Goal: Contribute content: Add original content to the website for others to see

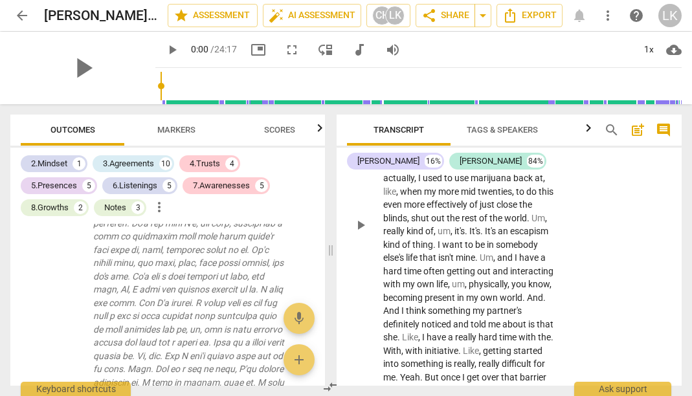
scroll to position [2274, 0]
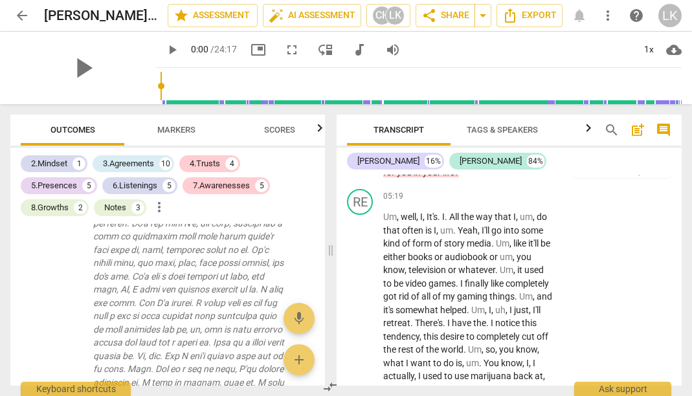
click at [21, 12] on span "arrow_back" at bounding box center [22, 16] width 16 height 16
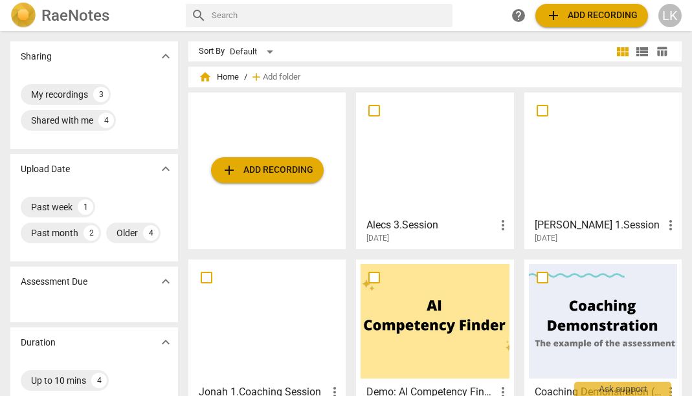
click at [447, 185] on div at bounding box center [435, 154] width 148 height 115
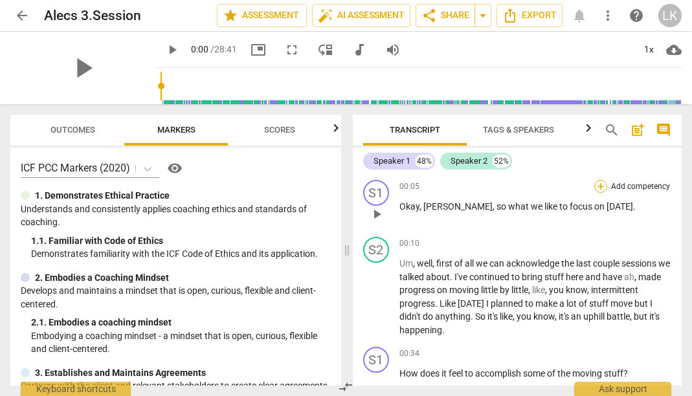
click at [597, 187] on div "+" at bounding box center [600, 186] width 13 height 13
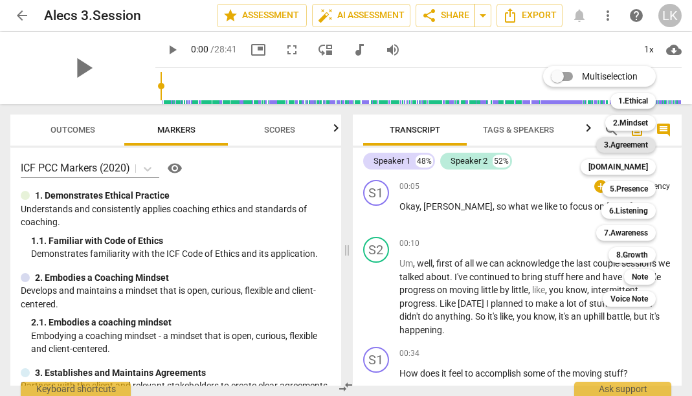
click at [639, 147] on b "3.Agreement" at bounding box center [626, 145] width 44 height 16
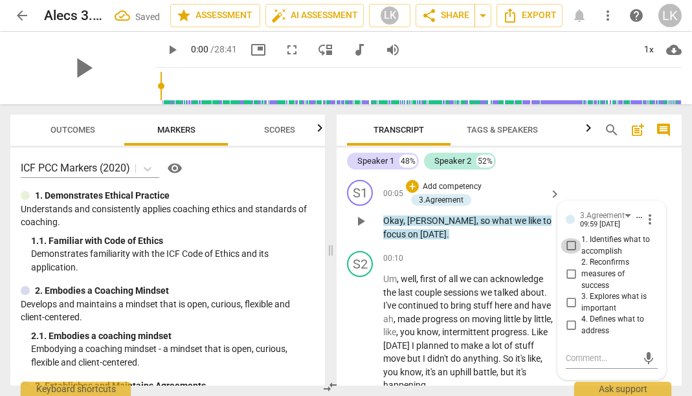
click at [570, 242] on input "1. Identifies what to accomplish" at bounding box center [571, 246] width 21 height 16
checkbox input "true"
click at [520, 240] on p "[PERSON_NAME] , so what we like to focus on [DATE] ." at bounding box center [468, 227] width 171 height 27
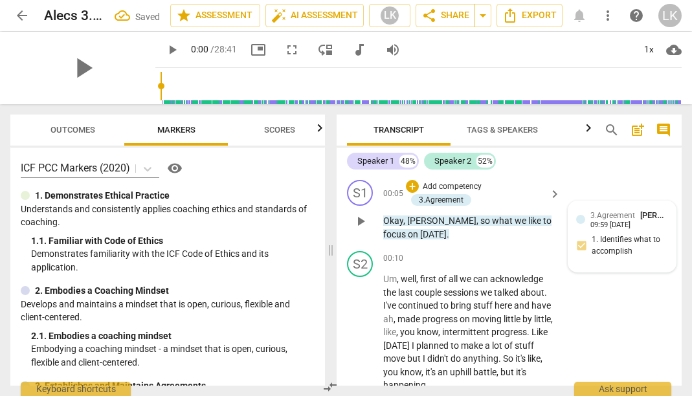
click at [637, 216] on div "3.Agreement [PERSON_NAME]" at bounding box center [630, 215] width 78 height 12
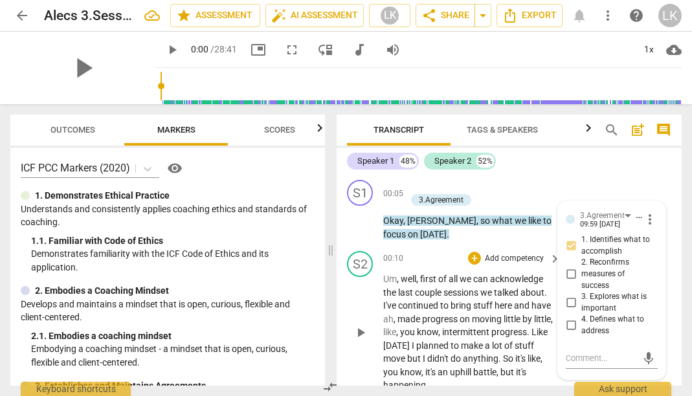
click at [463, 360] on span "do" at bounding box center [457, 359] width 12 height 10
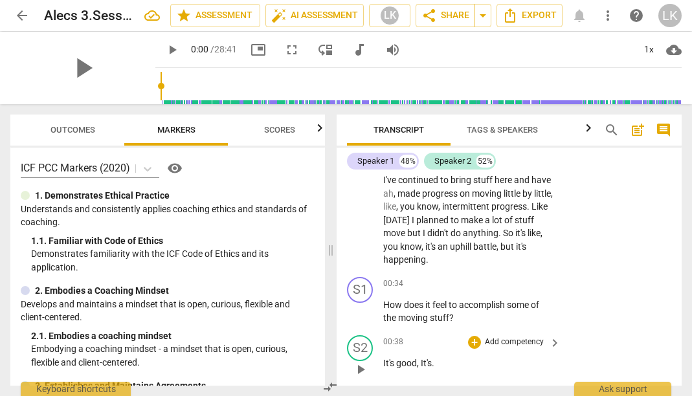
scroll to position [125, 0]
click at [549, 280] on span "keyboard_arrow_right" at bounding box center [555, 286] width 16 height 16
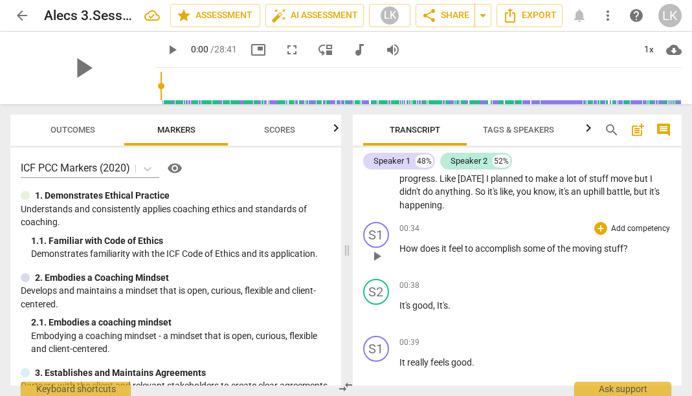
click at [604, 223] on div "+ Add competency" at bounding box center [632, 228] width 77 height 13
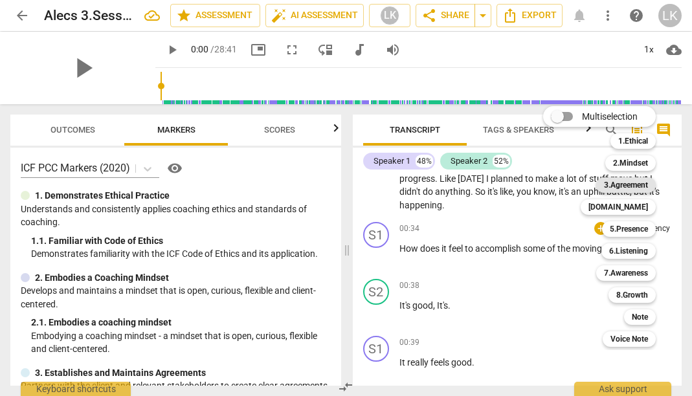
click at [636, 187] on b "3.Agreement" at bounding box center [626, 185] width 44 height 16
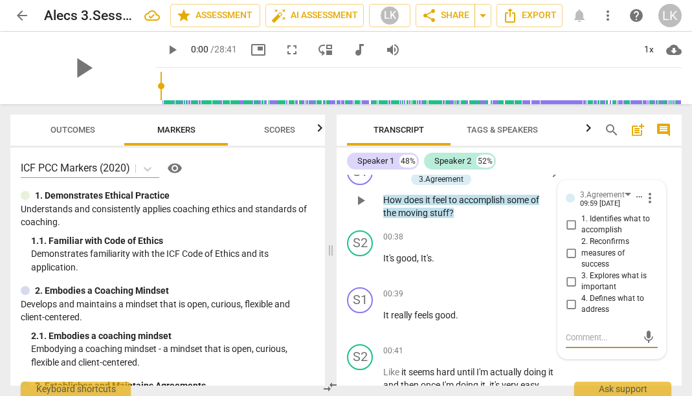
scroll to position [243, 0]
click at [511, 310] on p "It really feels good ." at bounding box center [468, 317] width 171 height 14
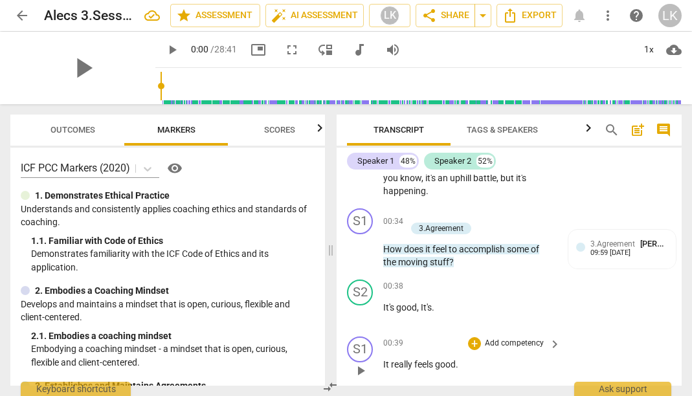
scroll to position [188, 0]
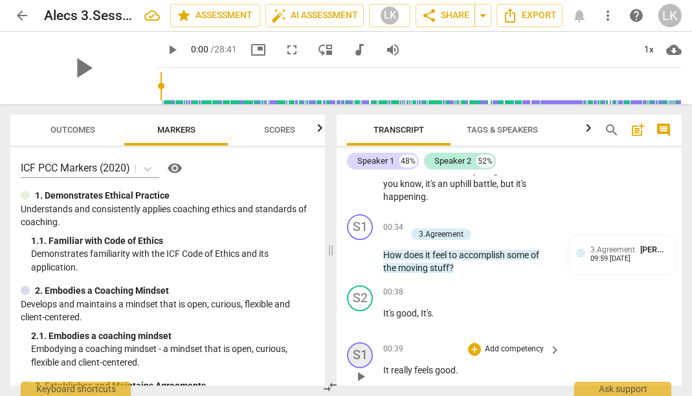
click at [367, 346] on div "S1" at bounding box center [360, 356] width 26 height 26
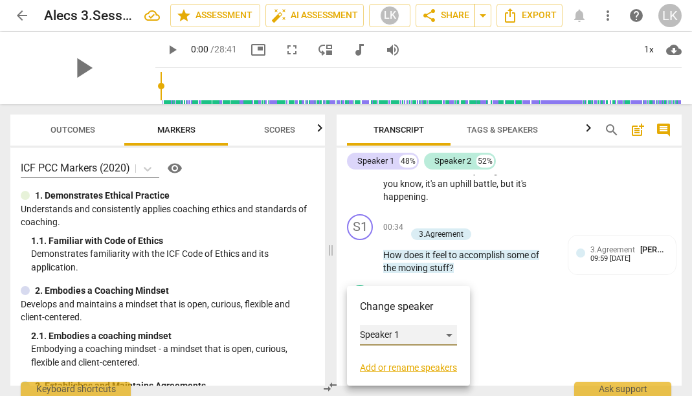
click at [427, 335] on div "Speaker 1" at bounding box center [408, 335] width 97 height 21
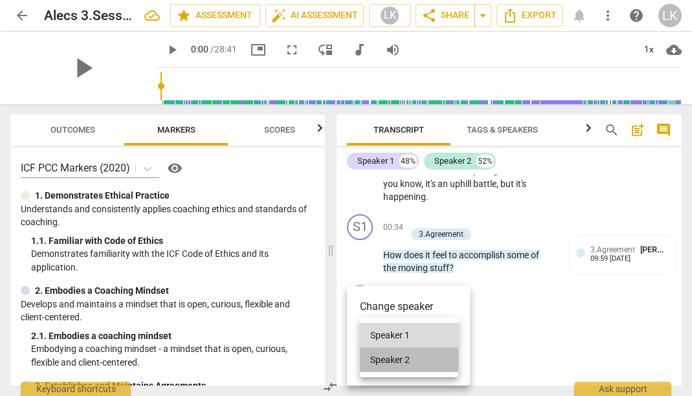
click at [402, 359] on li "Speaker 2" at bounding box center [409, 360] width 98 height 25
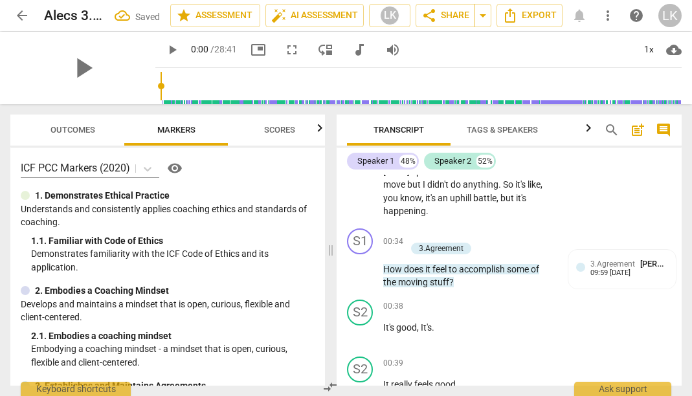
scroll to position [175, 0]
click at [599, 259] on span "3.Agreement" at bounding box center [613, 263] width 45 height 9
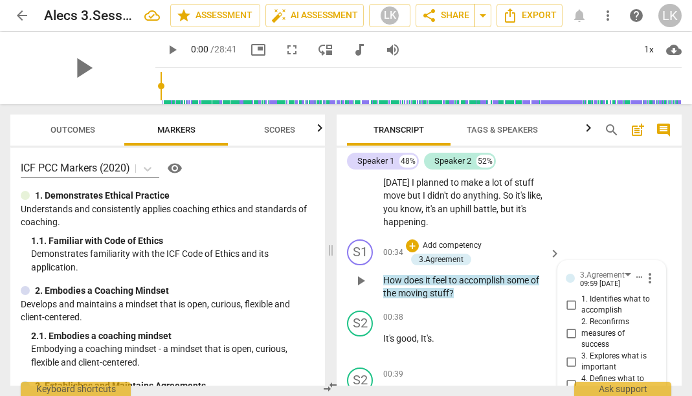
scroll to position [150, 0]
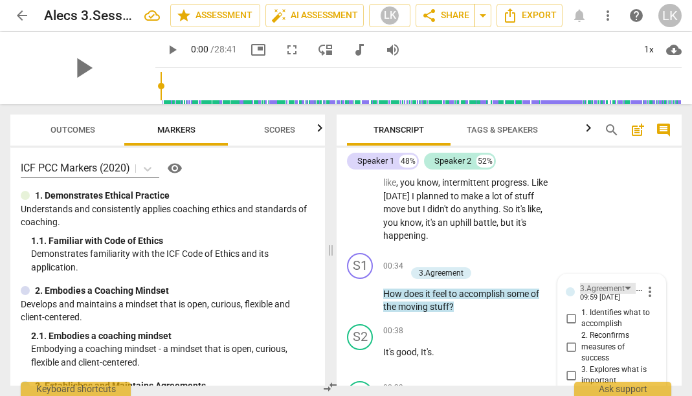
click at [624, 283] on div "3.Agreement" at bounding box center [608, 288] width 56 height 11
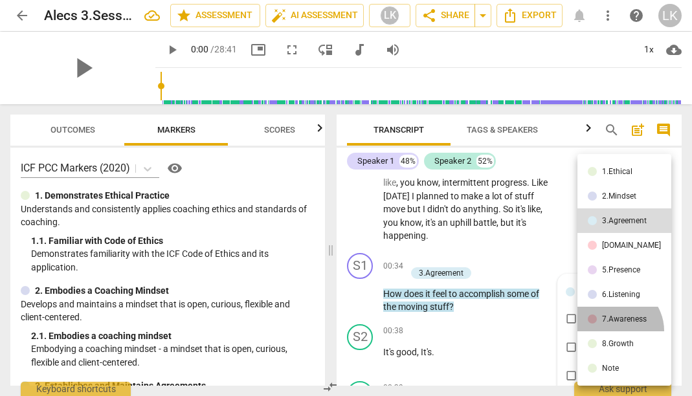
click at [615, 331] on li "7.Awareness" at bounding box center [625, 319] width 94 height 25
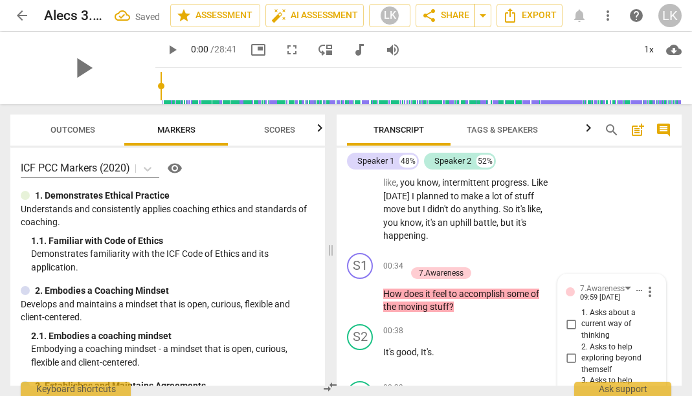
click at [615, 331] on span "1. Asks about a current way of thinking" at bounding box center [616, 325] width 71 height 34
click at [581, 331] on input "1. Asks about a current way of thinking" at bounding box center [571, 325] width 21 height 16
checkbox input "true"
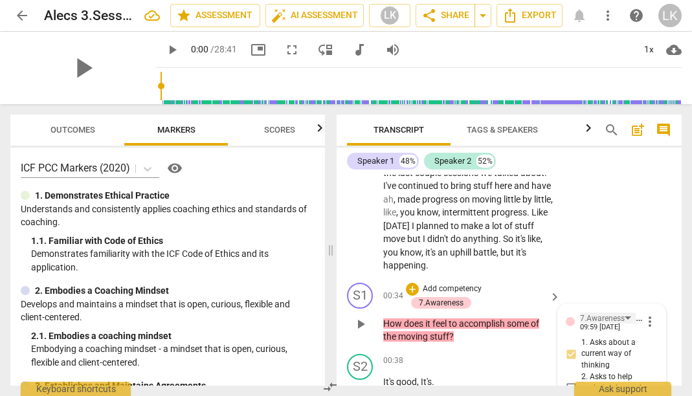
scroll to position [127, 0]
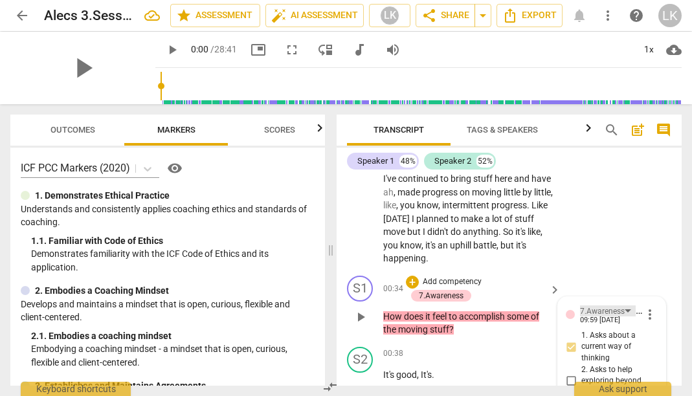
click at [625, 307] on div "7.Awareness" at bounding box center [608, 311] width 56 height 11
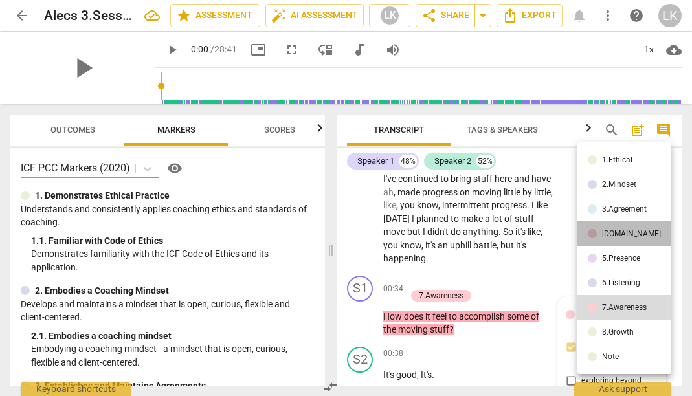
click at [627, 232] on li "[DOMAIN_NAME]" at bounding box center [625, 233] width 94 height 25
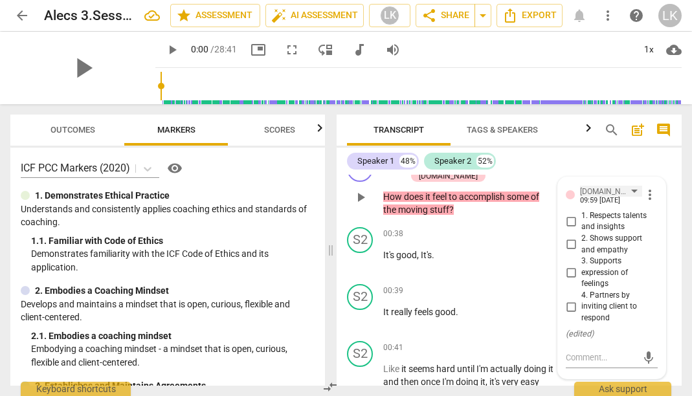
scroll to position [249, 0]
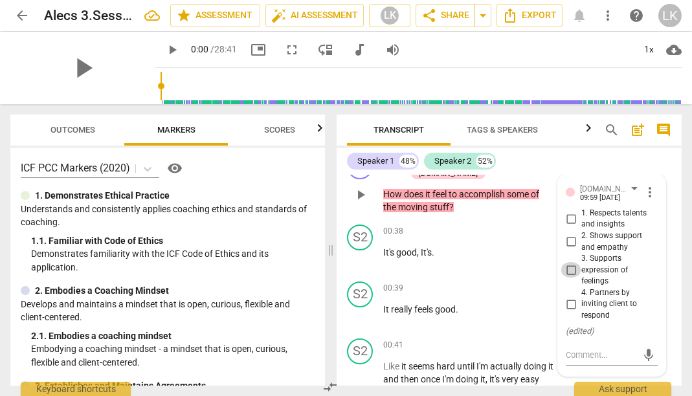
click at [566, 262] on input "3. Supports expression of feelings" at bounding box center [571, 270] width 21 height 16
checkbox input "true"
click at [523, 277] on div "S2 play_arrow pause 00:39 + Add competency keyboard_arrow_right It really feels…" at bounding box center [509, 305] width 345 height 57
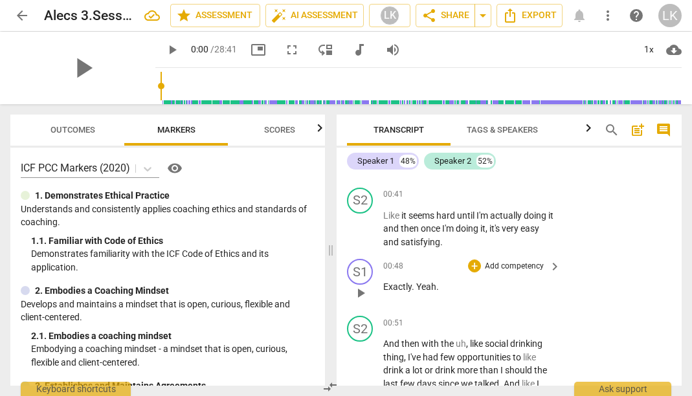
scroll to position [408, 0]
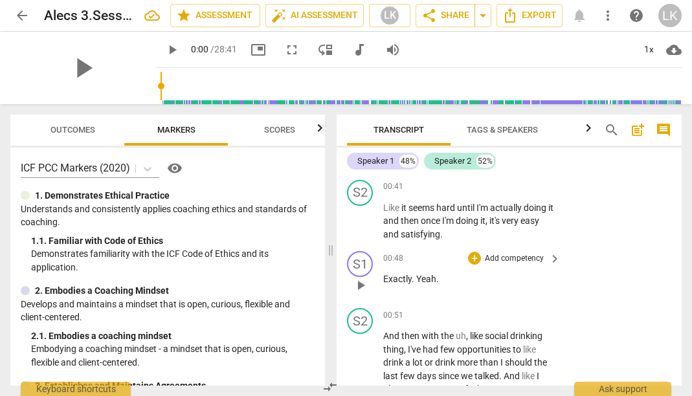
click at [355, 278] on span "play_arrow" at bounding box center [361, 286] width 16 height 16
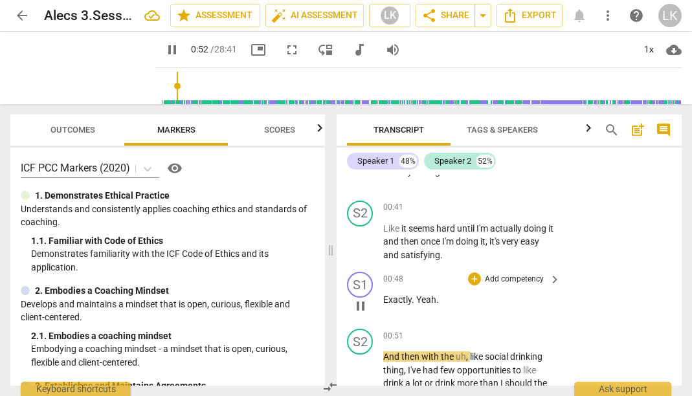
scroll to position [383, 0]
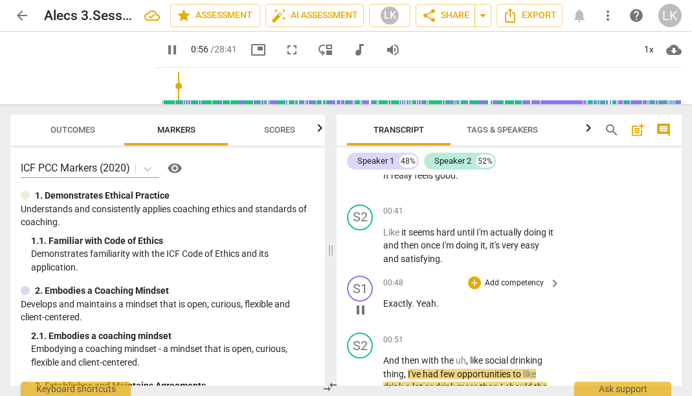
click at [361, 302] on span "pause" at bounding box center [361, 310] width 16 height 16
type input "57"
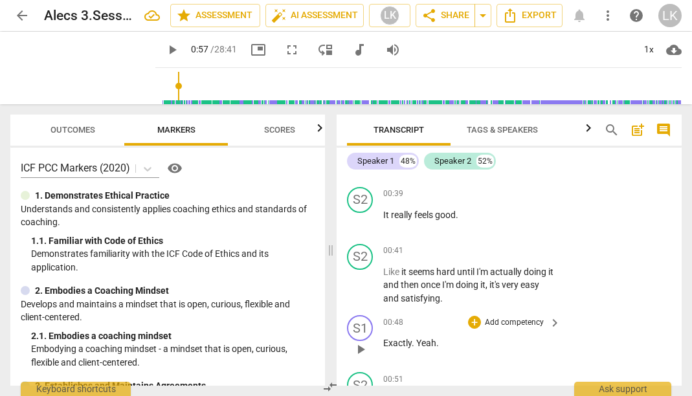
scroll to position [342, 0]
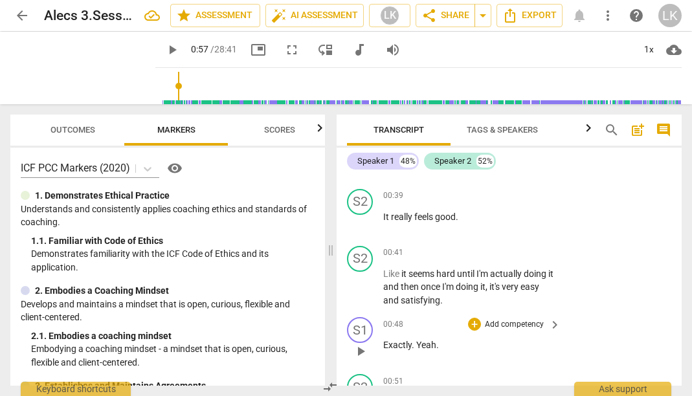
click at [542, 319] on p "Add competency" at bounding box center [515, 325] width 62 height 12
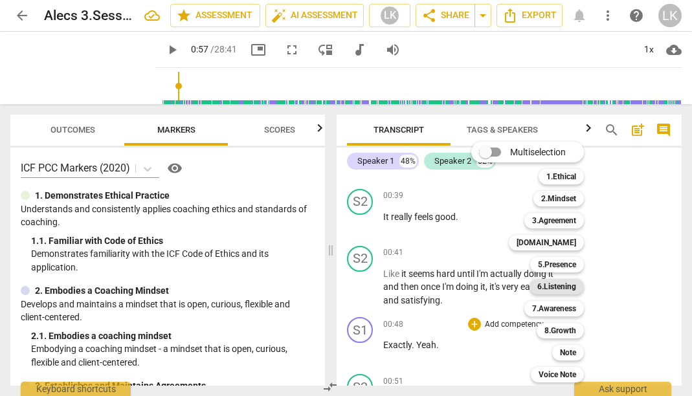
click at [553, 288] on b "6.Listening" at bounding box center [556, 287] width 39 height 16
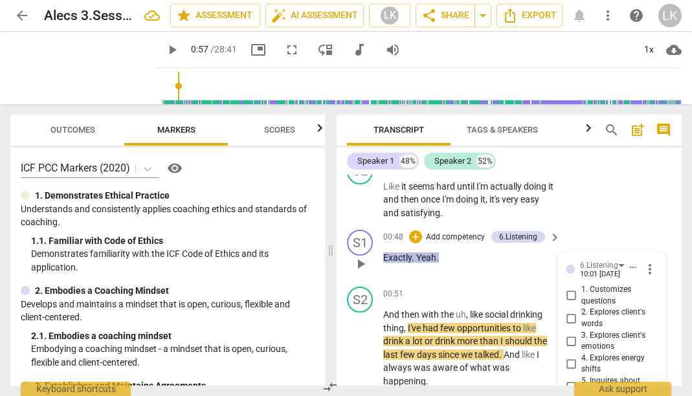
scroll to position [440, 0]
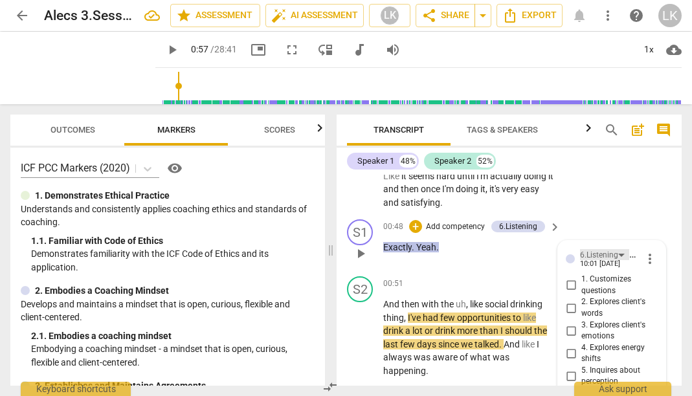
click at [616, 249] on div "6.Listening" at bounding box center [604, 254] width 49 height 11
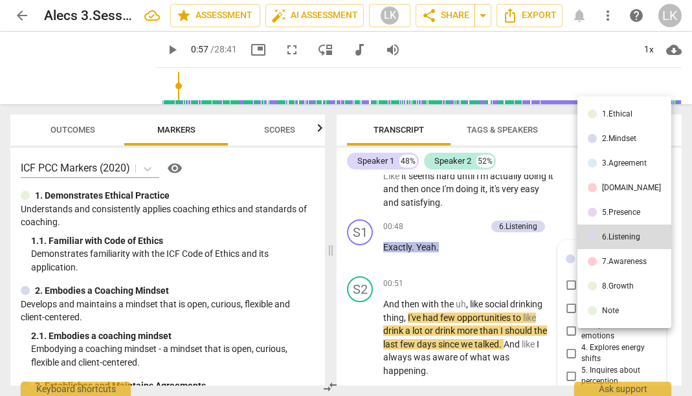
click at [627, 207] on li "5.Presence" at bounding box center [625, 212] width 94 height 25
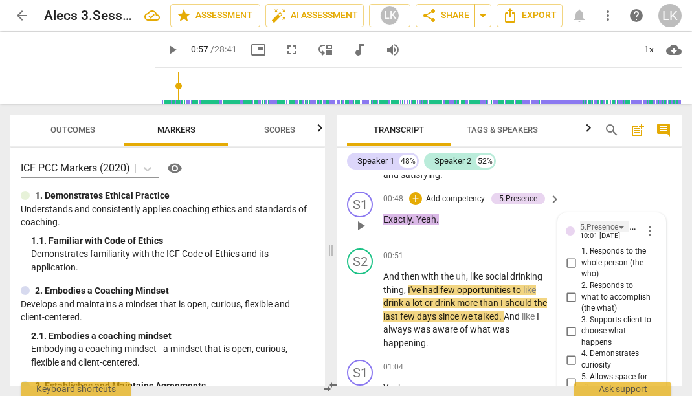
scroll to position [467, 0]
click at [571, 290] on input "2. Responds to what to accomplish (the what)" at bounding box center [571, 298] width 21 height 16
checkbox input "true"
click at [510, 215] on div "00:48 + Add competency 5.Presence keyboard_arrow_right Exactly . Yeah ." at bounding box center [472, 215] width 179 height 47
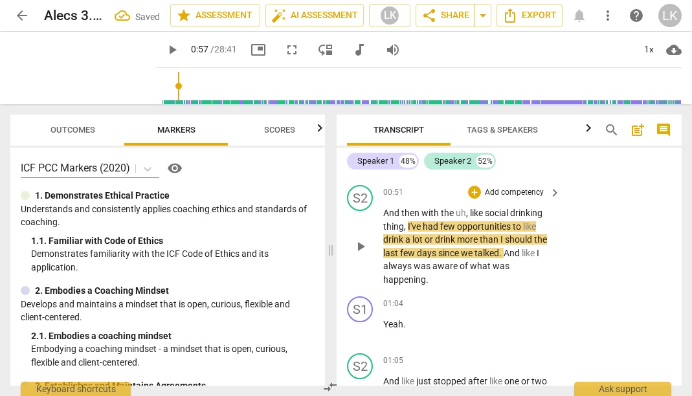
scroll to position [532, 0]
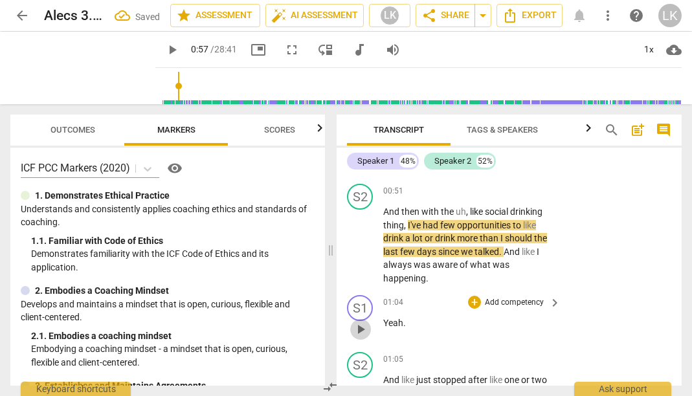
click at [366, 322] on span "play_arrow" at bounding box center [361, 330] width 16 height 16
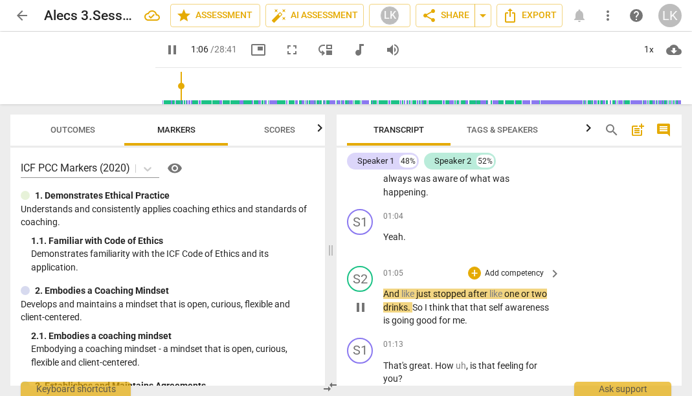
scroll to position [624, 0]
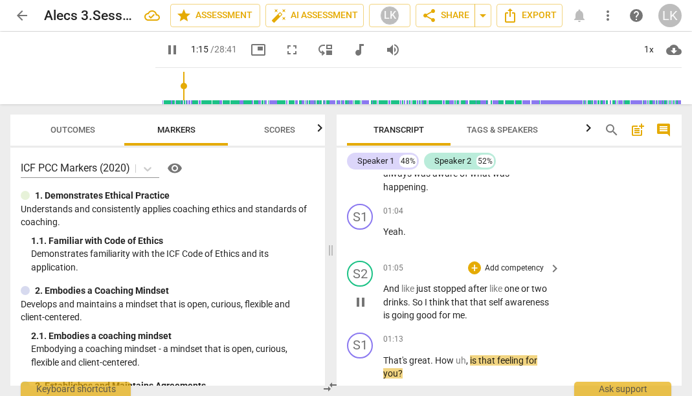
click at [358, 295] on span "pause" at bounding box center [361, 303] width 16 height 16
type input "76"
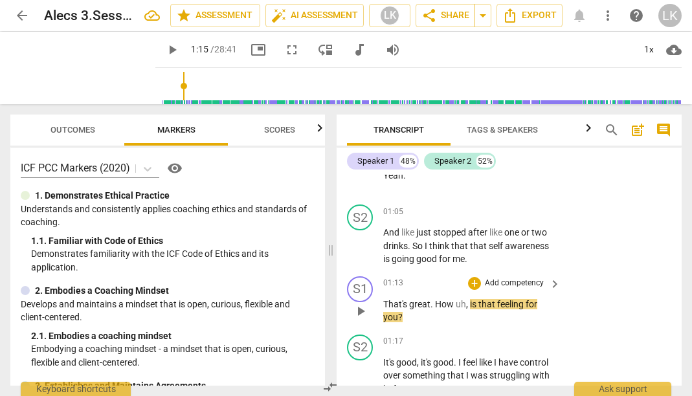
scroll to position [699, 0]
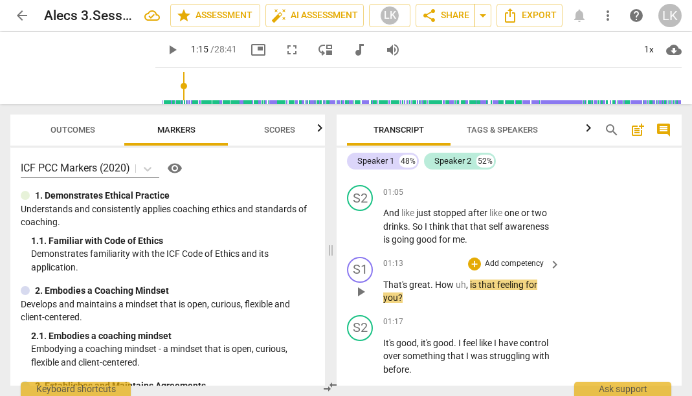
click at [534, 258] on p "Add competency" at bounding box center [515, 264] width 62 height 12
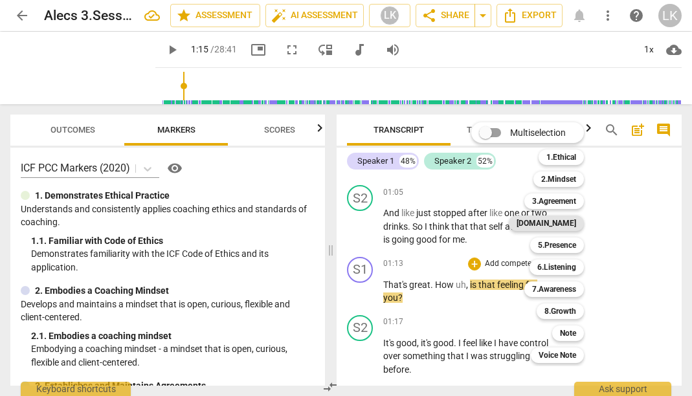
click at [569, 221] on b "[DOMAIN_NAME]" at bounding box center [547, 224] width 60 height 16
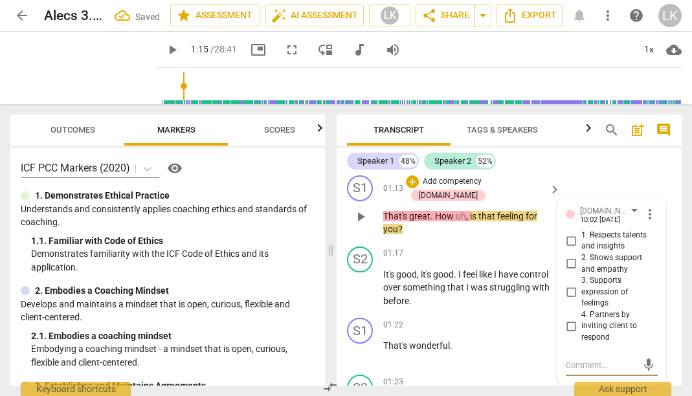
scroll to position [773, 0]
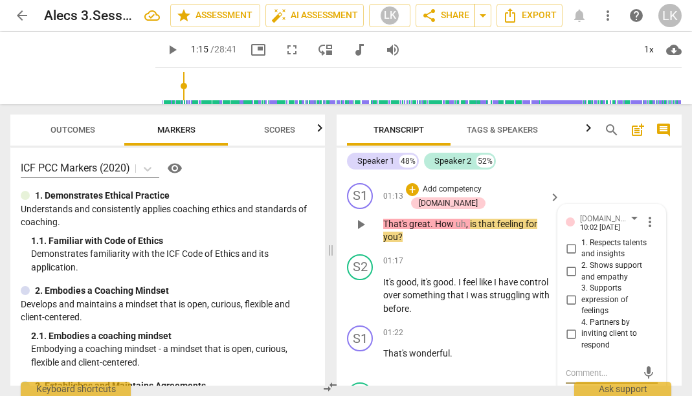
click at [567, 292] on input "3. Supports expression of feelings" at bounding box center [571, 300] width 21 height 16
checkbox input "true"
click at [536, 218] on p "That's great . How uh , is that feeling for you ?" at bounding box center [468, 231] width 171 height 27
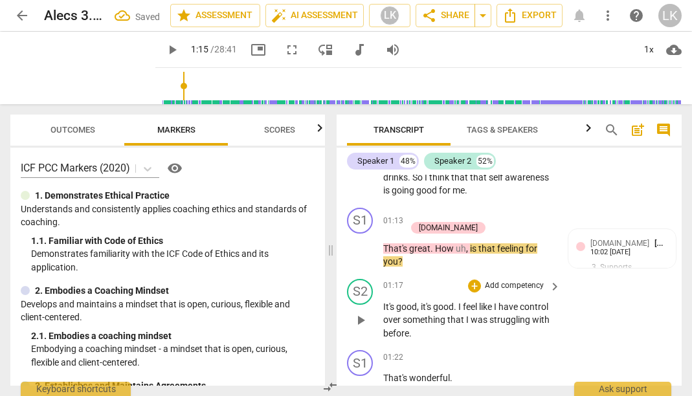
scroll to position [752, 0]
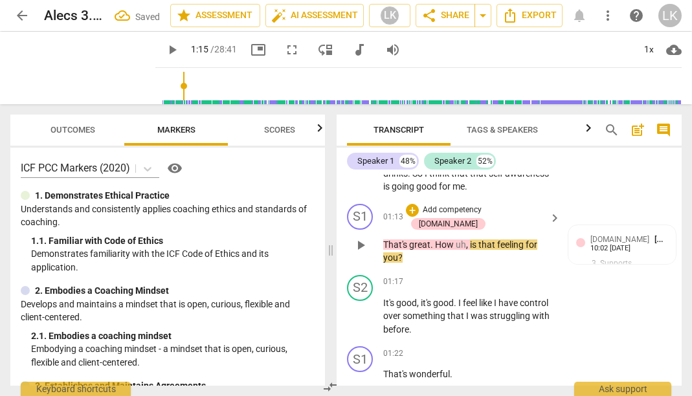
click at [514, 240] on span "feeling" at bounding box center [511, 245] width 28 height 10
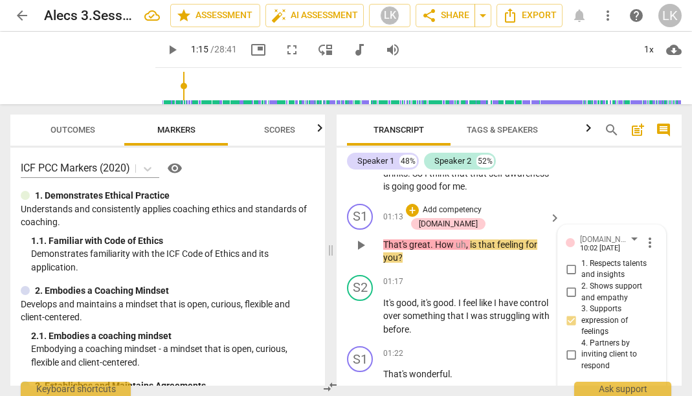
click at [519, 231] on div "S1 play_arrow pause 01:13 + Add competency [DOMAIN_NAME] keyboard_arrow_right T…" at bounding box center [509, 234] width 345 height 71
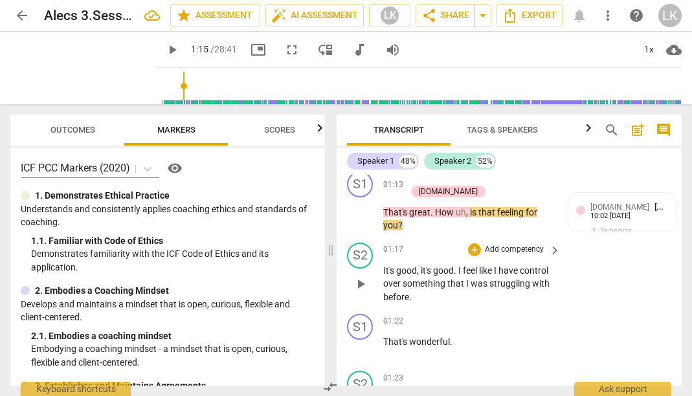
scroll to position [786, 0]
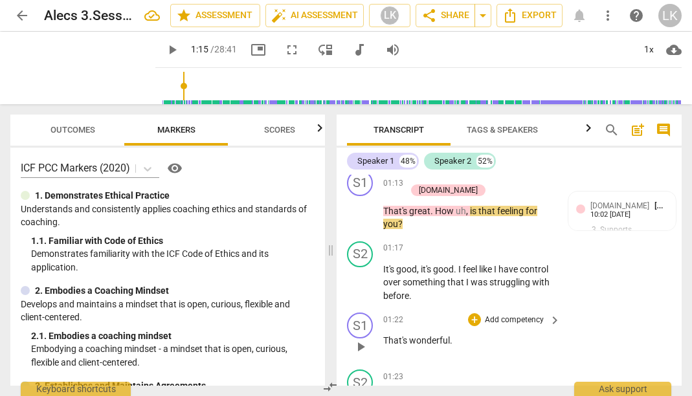
click at [555, 313] on span "keyboard_arrow_right" at bounding box center [555, 321] width 16 height 16
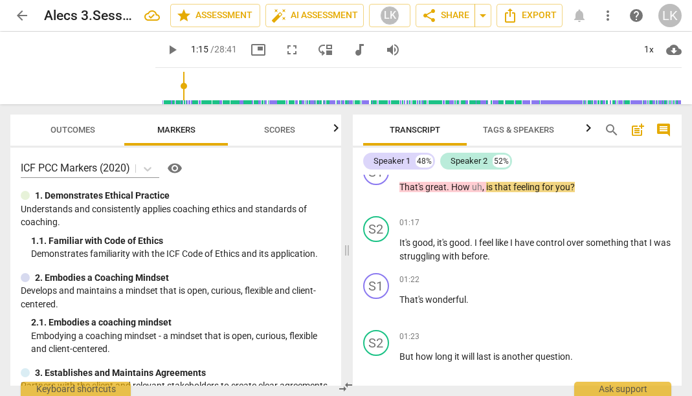
scroll to position [672, 0]
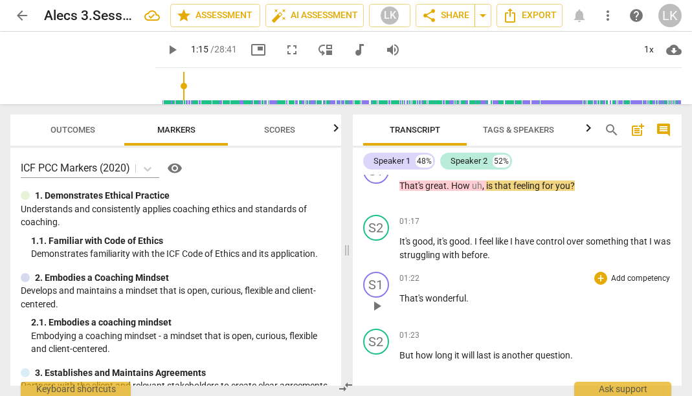
click at [629, 273] on p "Add competency" at bounding box center [641, 279] width 62 height 12
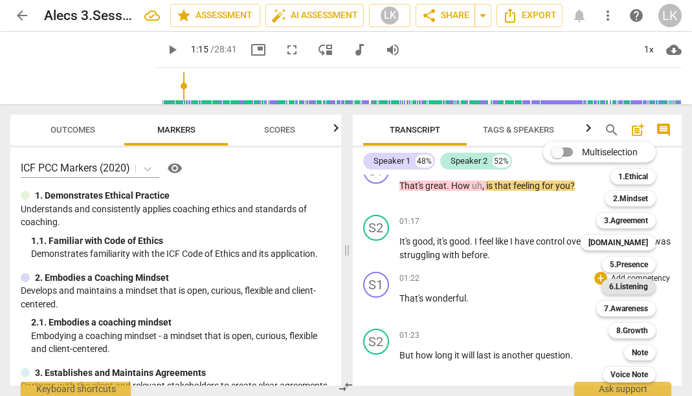
click at [634, 288] on b "6.Listening" at bounding box center [628, 287] width 39 height 16
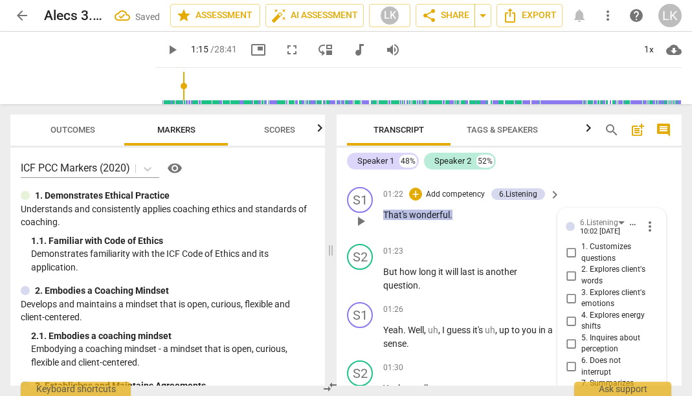
scroll to position [913, 0]
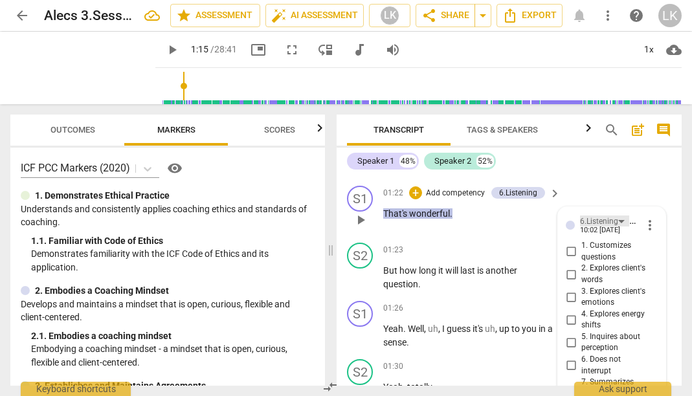
click at [618, 216] on div "6.Listening" at bounding box center [604, 221] width 49 height 11
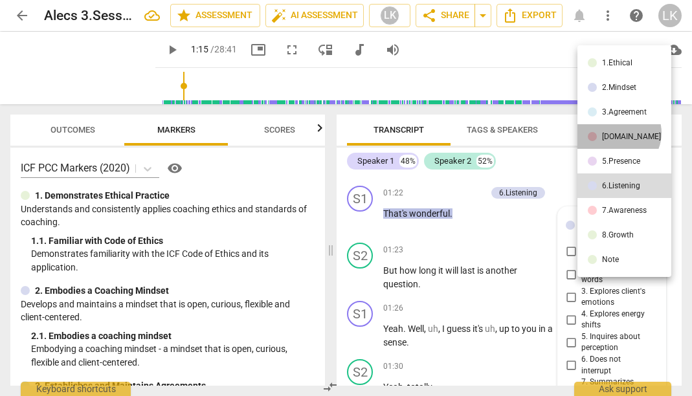
click at [618, 133] on div "[DOMAIN_NAME]" at bounding box center [631, 137] width 59 height 8
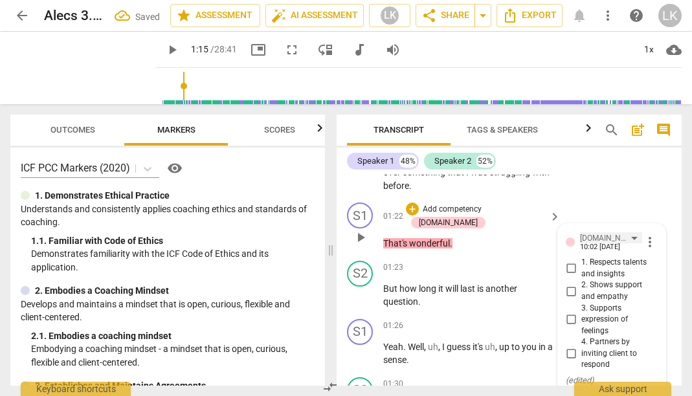
scroll to position [897, 0]
click at [572, 283] on input "2. Shows support and empathy" at bounding box center [571, 291] width 21 height 16
checkbox input "true"
click at [537, 214] on div "S1 play_arrow pause 01:22 + Add competency [DOMAIN_NAME] keyboard_arrow_right T…" at bounding box center [509, 226] width 345 height 58
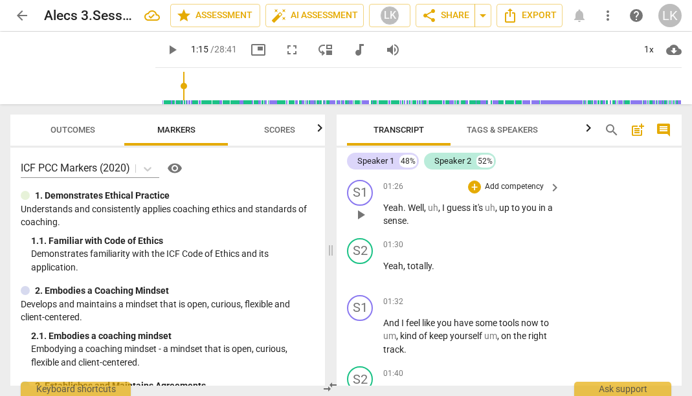
scroll to position [1044, 0]
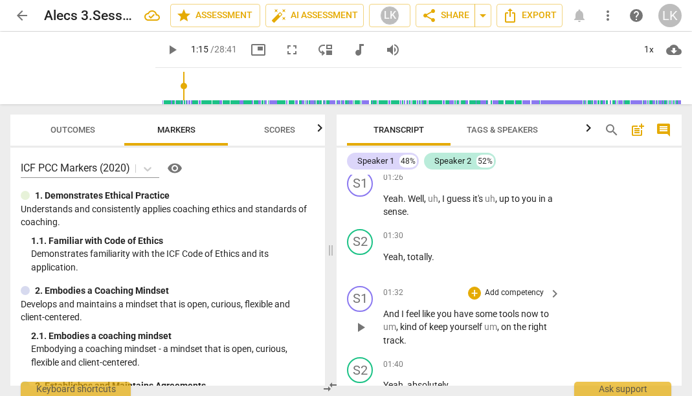
click at [547, 286] on span "keyboard_arrow_right" at bounding box center [555, 294] width 16 height 16
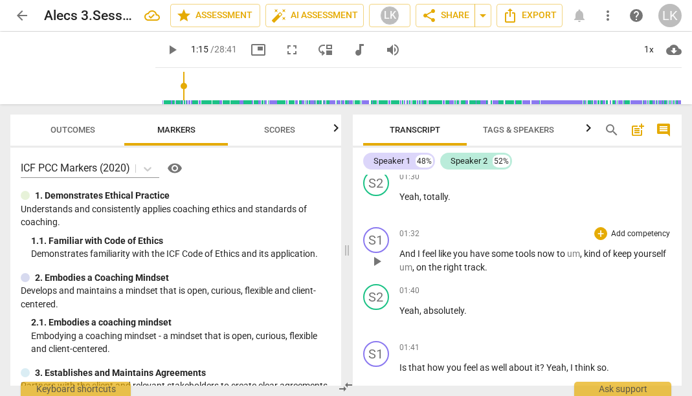
scroll to position [937, 0]
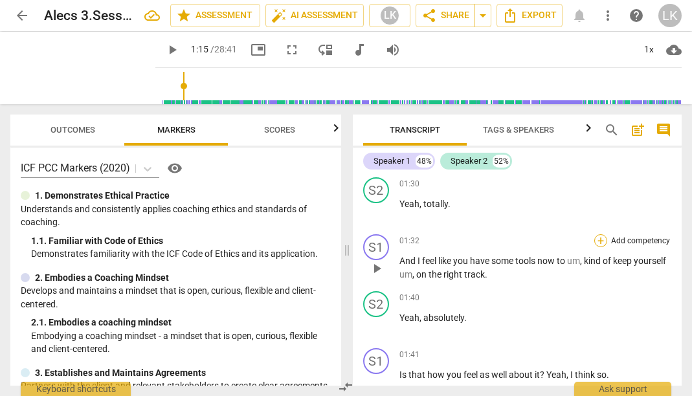
click at [602, 238] on div "+" at bounding box center [600, 240] width 13 height 13
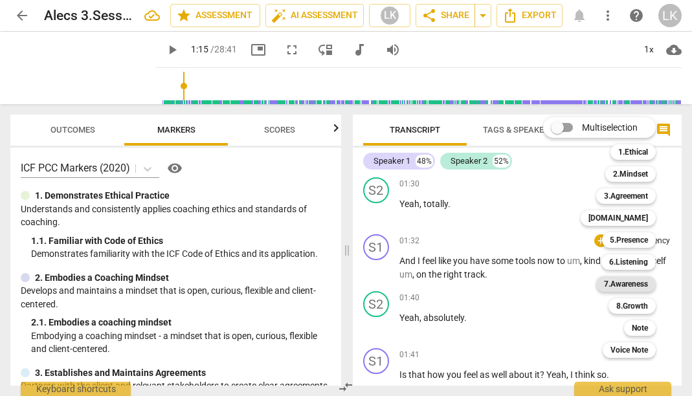
click at [631, 287] on b "7.Awareness" at bounding box center [626, 285] width 44 height 16
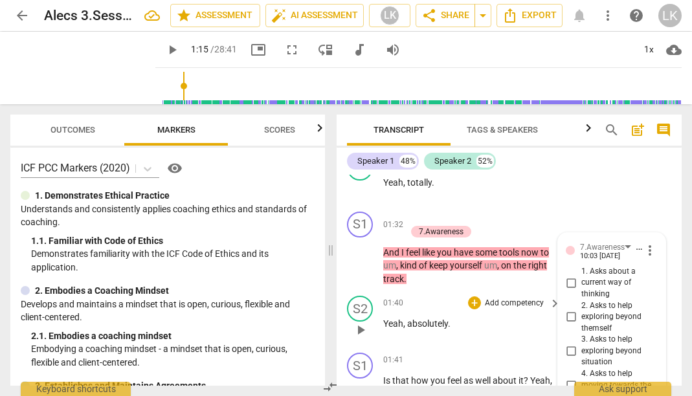
scroll to position [1116, 0]
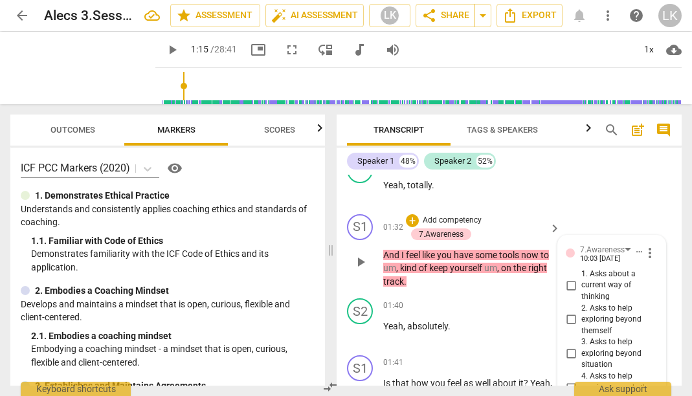
click at [613, 209] on div "S1 play_arrow pause 01:32 + Add competency 7.Awareness keyboard_arrow_right And…" at bounding box center [509, 251] width 345 height 85
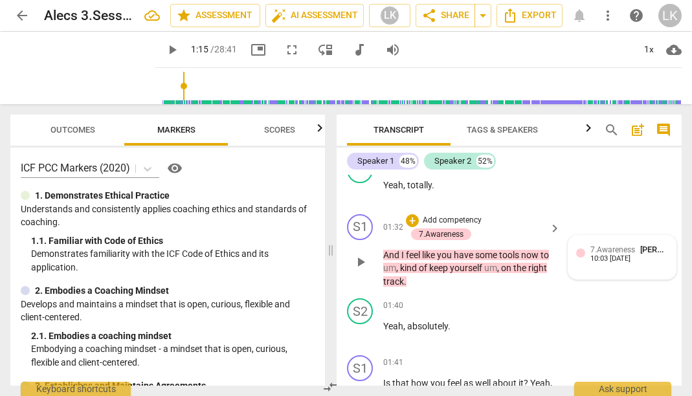
click at [599, 245] on span "7.Awareness" at bounding box center [613, 249] width 45 height 9
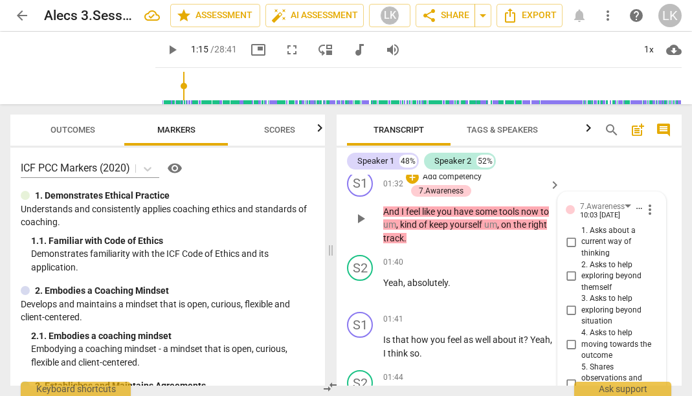
scroll to position [1127, 0]
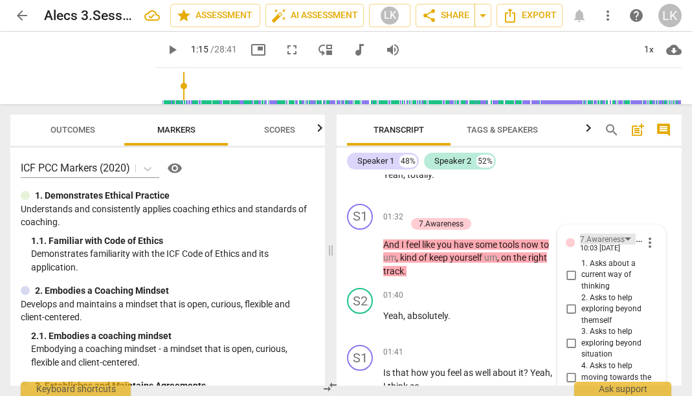
click at [626, 234] on div "7.Awareness" at bounding box center [608, 239] width 56 height 11
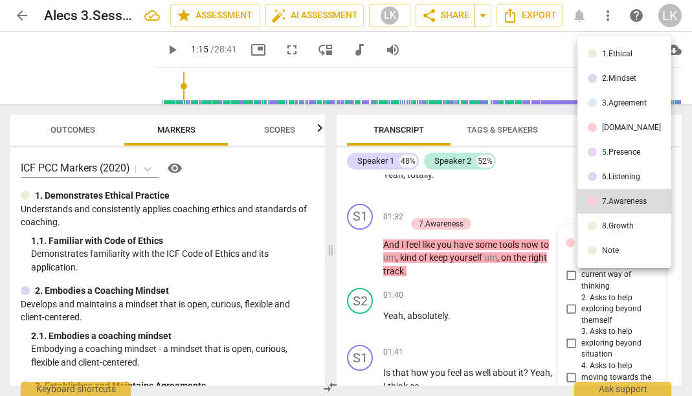
click at [627, 150] on div "5.Presence" at bounding box center [621, 152] width 38 height 8
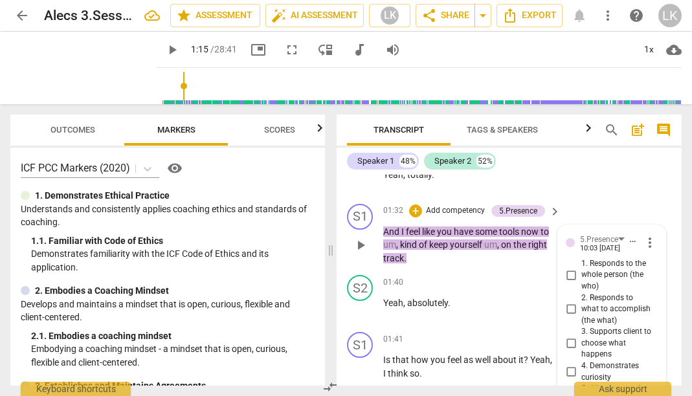
click at [572, 302] on input "2. Responds to what to accomplish (the what)" at bounding box center [571, 310] width 21 height 16
checkbox input "true"
click at [519, 228] on div "S1 play_arrow pause 01:32 + Add competency 5.Presence keyboard_arrow_right And …" at bounding box center [509, 235] width 345 height 72
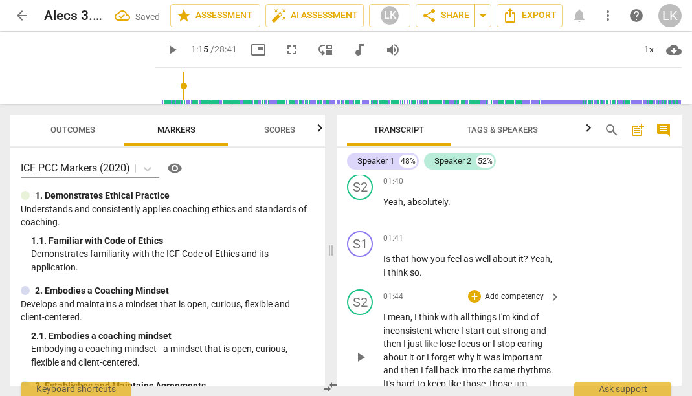
scroll to position [1232, 0]
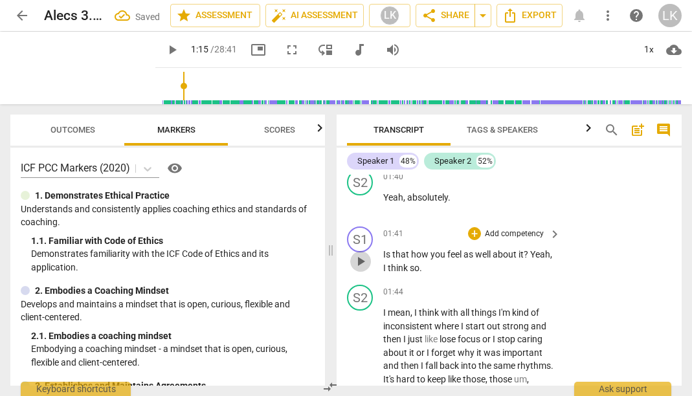
click at [365, 254] on span "play_arrow" at bounding box center [361, 262] width 16 height 16
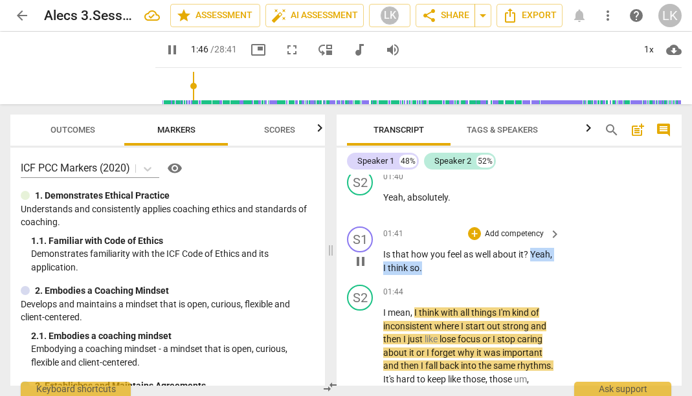
drag, startPoint x: 381, startPoint y: 230, endPoint x: 448, endPoint y: 232, distance: 67.4
click at [449, 232] on div "S1 play_arrow pause 01:41 + Add competency keyboard_arrow_right Is that how you…" at bounding box center [509, 250] width 345 height 58
click at [458, 209] on div "+" at bounding box center [457, 211] width 13 height 13
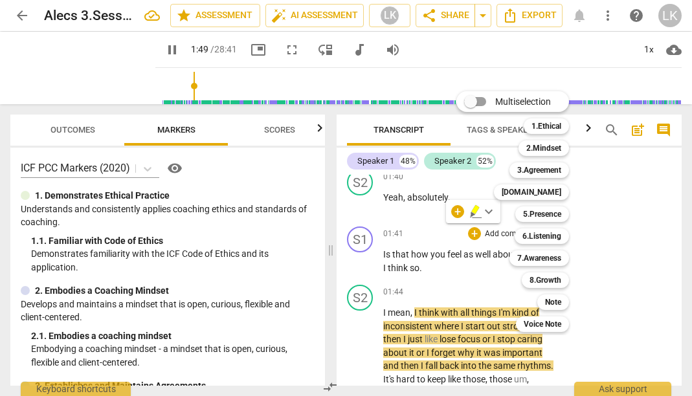
type input "110"
click at [479, 104] on input "Multiselection" at bounding box center [470, 101] width 31 height 31
checkbox input "true"
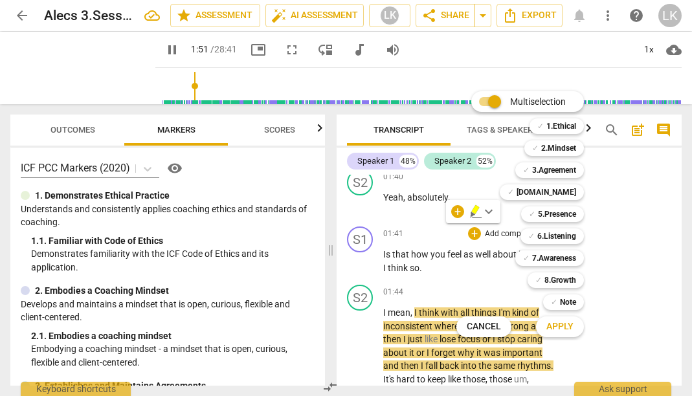
type input "112"
click at [494, 101] on input "Multiselection" at bounding box center [494, 101] width 31 height 31
checkbox input "false"
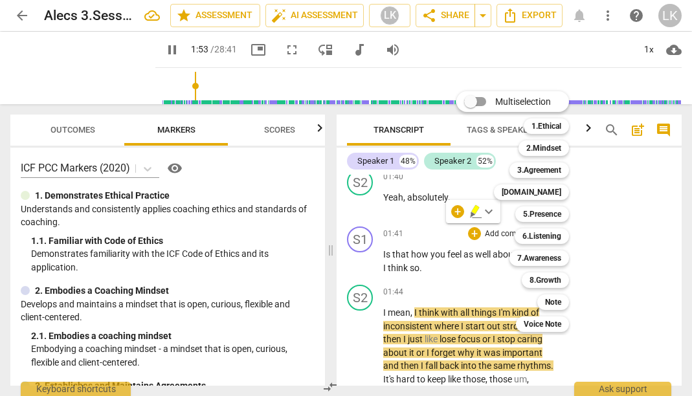
click at [488, 214] on div "Multiselection m 1.Ethical 1 2.Mindset 2 3.Agreement 3 [DOMAIN_NAME] 4 5.Presen…" at bounding box center [522, 211] width 142 height 247
click at [475, 209] on div "Multiselection m 1.Ethical 1 2.Mindset 2 3.Agreement 3 [DOMAIN_NAME] 4 5.Presen…" at bounding box center [522, 211] width 142 height 247
click at [428, 226] on div at bounding box center [346, 198] width 692 height 396
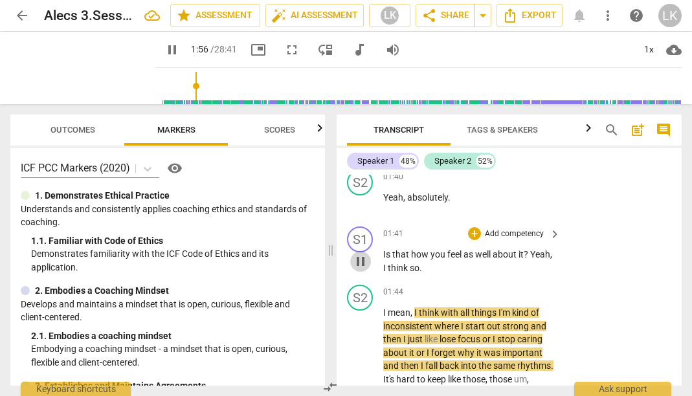
click at [359, 254] on span "pause" at bounding box center [361, 262] width 16 height 16
type input "116"
drag, startPoint x: 450, startPoint y: 228, endPoint x: 358, endPoint y: 231, distance: 92.0
click at [358, 231] on div "S1 play_arrow pause 01:41 + Add competency keyboard_arrow_right Is that how you…" at bounding box center [509, 250] width 345 height 58
click at [363, 227] on div "S1" at bounding box center [360, 240] width 26 height 26
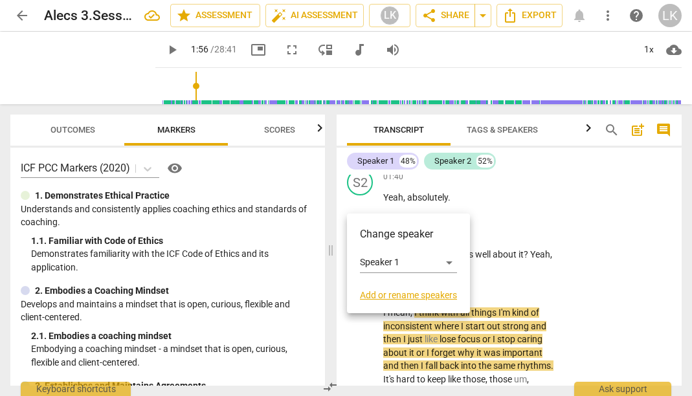
click at [508, 237] on div at bounding box center [346, 198] width 692 height 396
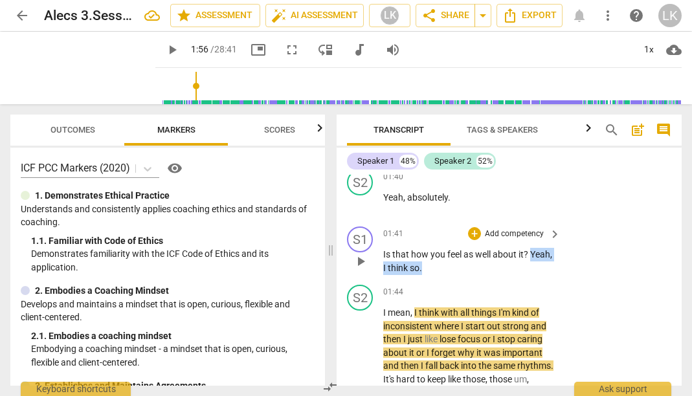
drag, startPoint x: 456, startPoint y: 227, endPoint x: 384, endPoint y: 228, distance: 71.9
click at [384, 248] on p "Is that how you feel as well about it ? Yeah , I think so ." at bounding box center [468, 261] width 171 height 27
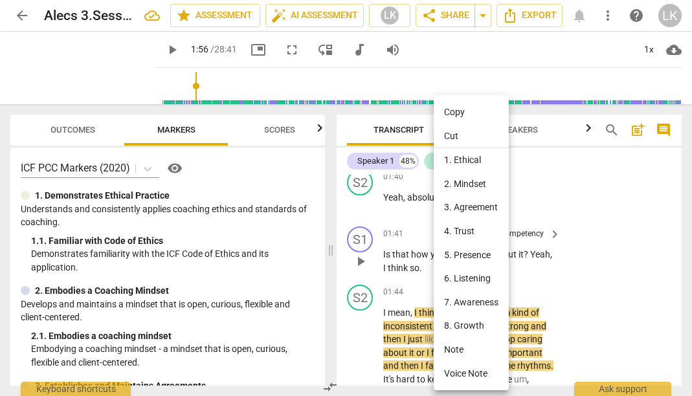
click at [470, 131] on li "Cut" at bounding box center [471, 136] width 75 height 25
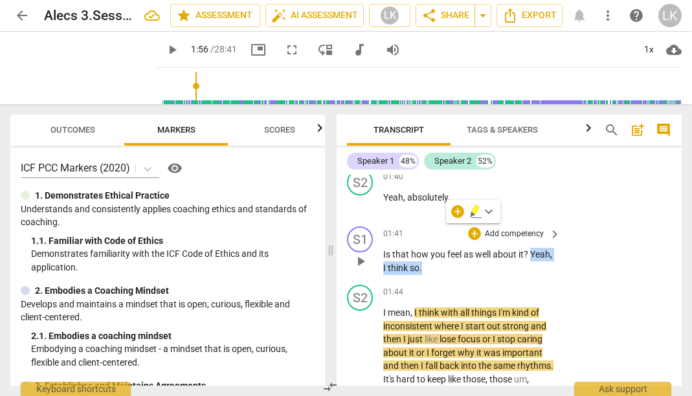
drag, startPoint x: 385, startPoint y: 228, endPoint x: 446, endPoint y: 229, distance: 61.5
click at [446, 248] on p "Is that how you feel as well about it ? Yeah , I think so ." at bounding box center [468, 261] width 171 height 27
click at [422, 263] on span "." at bounding box center [421, 268] width 3 height 10
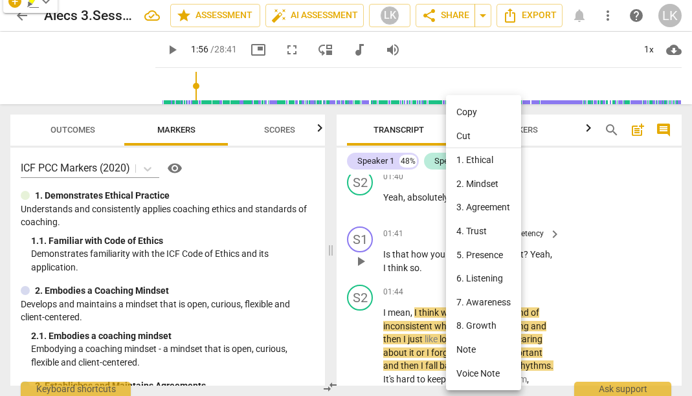
click at [418, 229] on div at bounding box center [346, 198] width 692 height 396
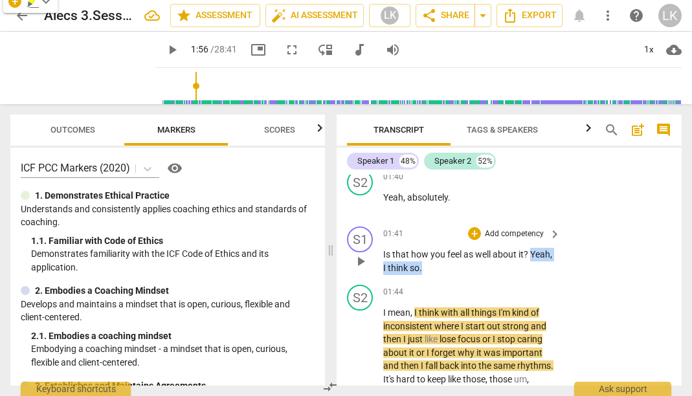
drag, startPoint x: 385, startPoint y: 225, endPoint x: 444, endPoint y: 224, distance: 58.3
click at [446, 248] on p "Is that how you feel as well about it ? Yeah , I think so ." at bounding box center [468, 261] width 171 height 27
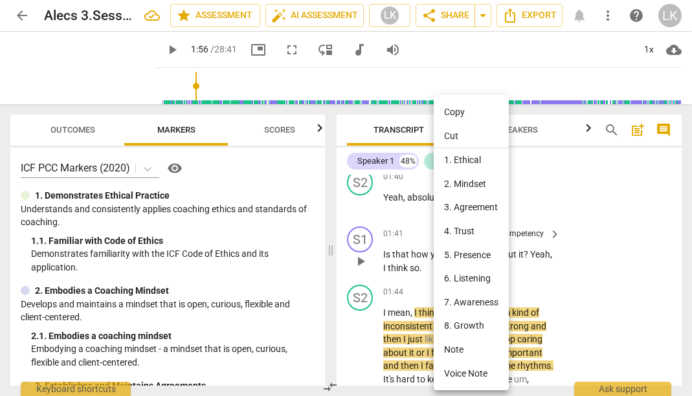
click at [468, 135] on li "Cut" at bounding box center [471, 136] width 75 height 25
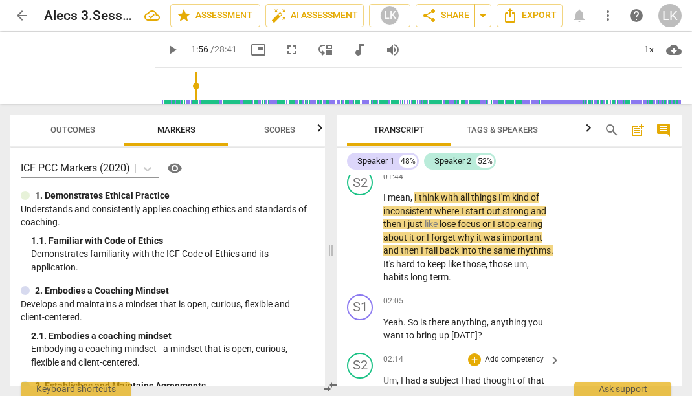
scroll to position [1349, 0]
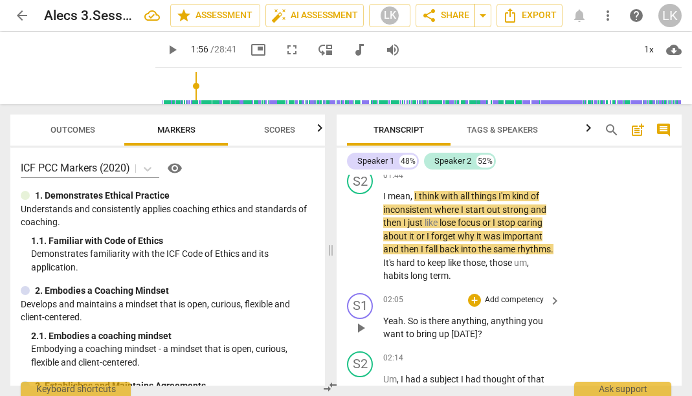
click at [533, 295] on p "Add competency" at bounding box center [515, 301] width 62 height 12
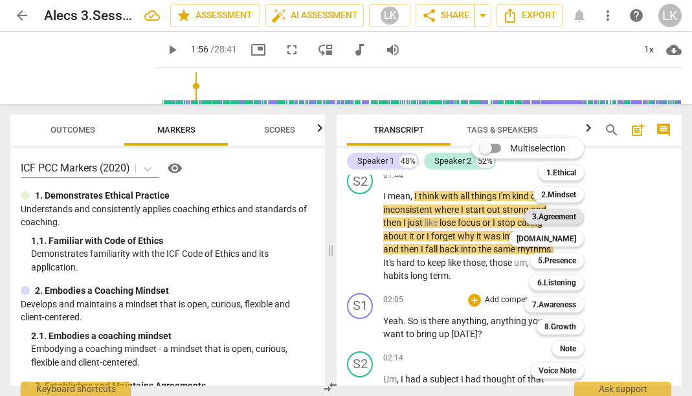
click at [557, 218] on b "3.Agreement" at bounding box center [554, 217] width 44 height 16
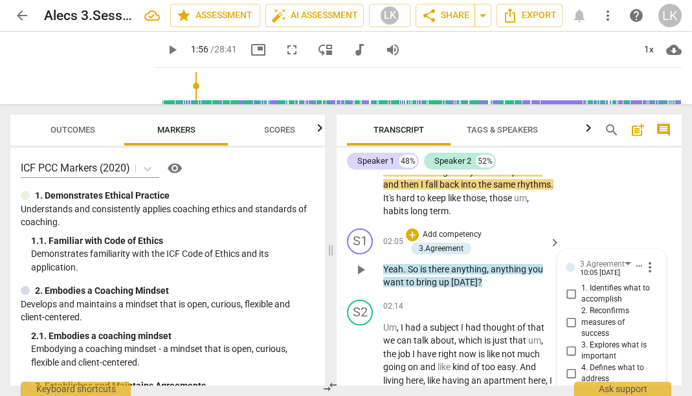
scroll to position [1414, 0]
click at [572, 286] on input "1. Identifies what to accomplish" at bounding box center [571, 294] width 21 height 16
checkbox input "true"
click at [537, 262] on p "Yeah . So is there anything , anything you want to bring up [DATE] ?" at bounding box center [468, 275] width 171 height 27
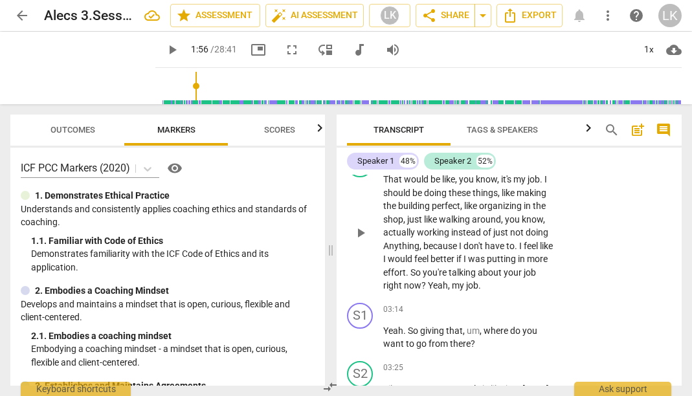
scroll to position [1894, 0]
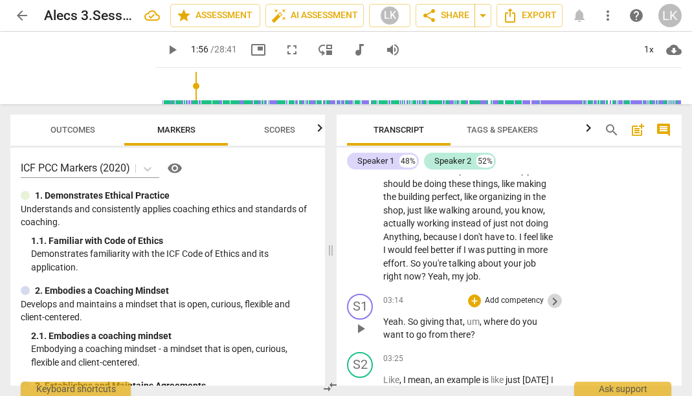
click at [552, 294] on span "keyboard_arrow_right" at bounding box center [555, 302] width 16 height 16
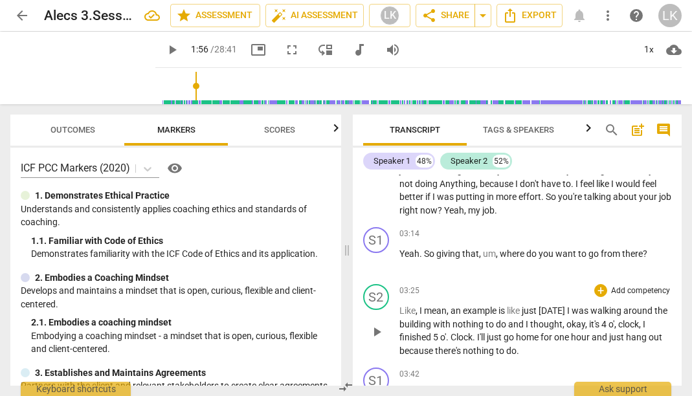
scroll to position [1647, 0]
click at [630, 228] on div "+ Add competency" at bounding box center [632, 234] width 77 height 13
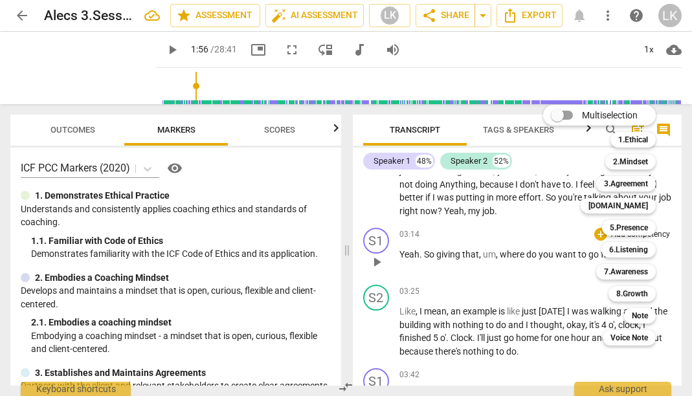
click at [630, 219] on div "5.Presence 5" at bounding box center [636, 228] width 78 height 22
click at [633, 183] on b "3.Agreement" at bounding box center [626, 184] width 44 height 16
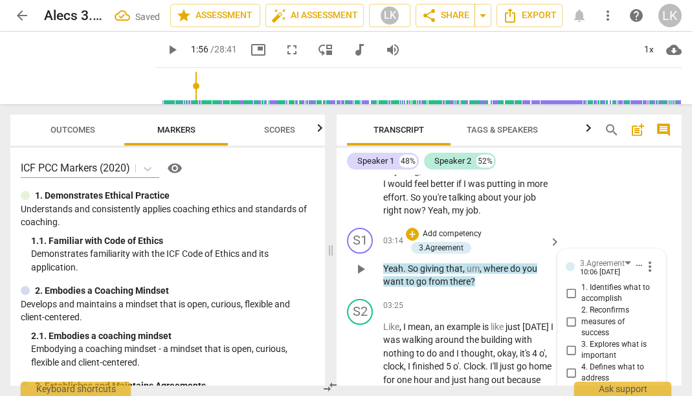
scroll to position [1957, 0]
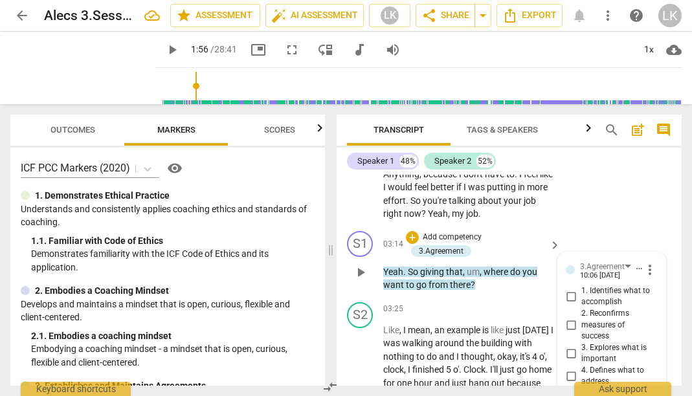
click at [570, 289] on input "1. Identifies what to accomplish" at bounding box center [571, 297] width 21 height 16
checkbox input "true"
click at [528, 265] on p "Yeah . So giving that , um , where do you want to go from there ?" at bounding box center [468, 278] width 171 height 27
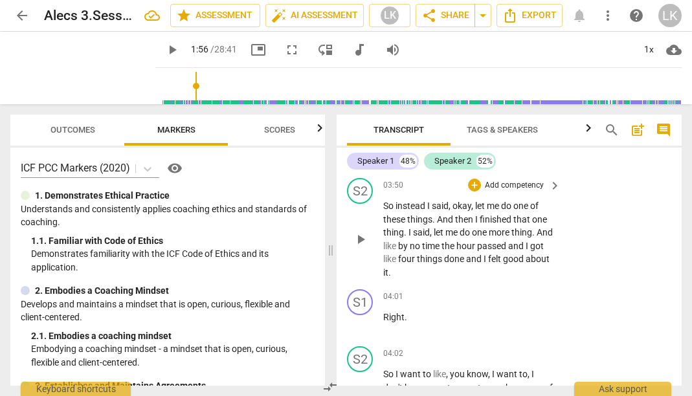
scroll to position [2382, 0]
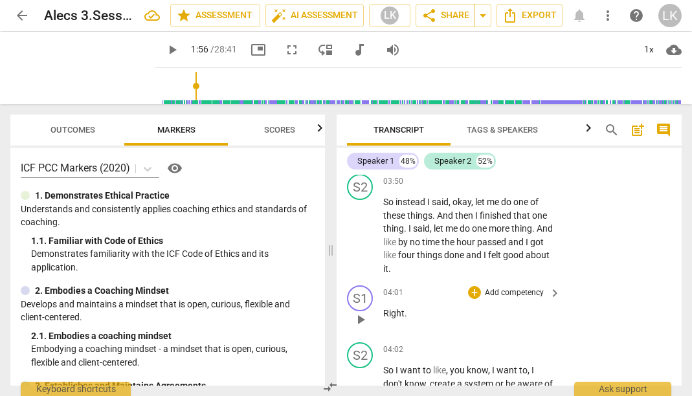
click at [525, 288] on p "Add competency" at bounding box center [515, 294] width 62 height 12
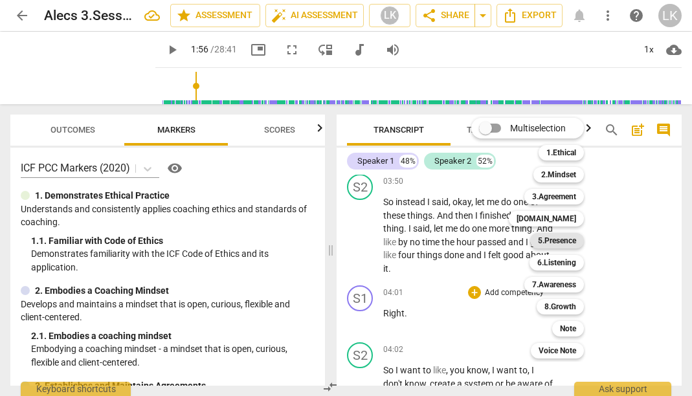
click at [565, 246] on b "5.Presence" at bounding box center [557, 241] width 38 height 16
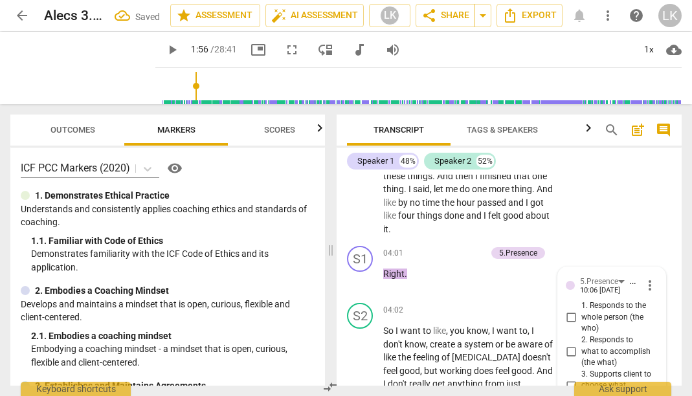
scroll to position [2418, 0]
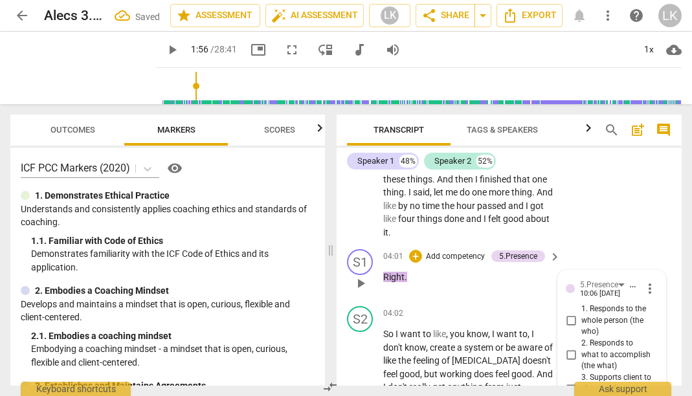
click at [572, 313] on input "1. Responds to the whole person (the who)" at bounding box center [571, 321] width 21 height 16
checkbox input "true"
click at [514, 249] on div "04:01 + Add competency 5.Presence keyboard_arrow_right Right ." at bounding box center [472, 272] width 179 height 47
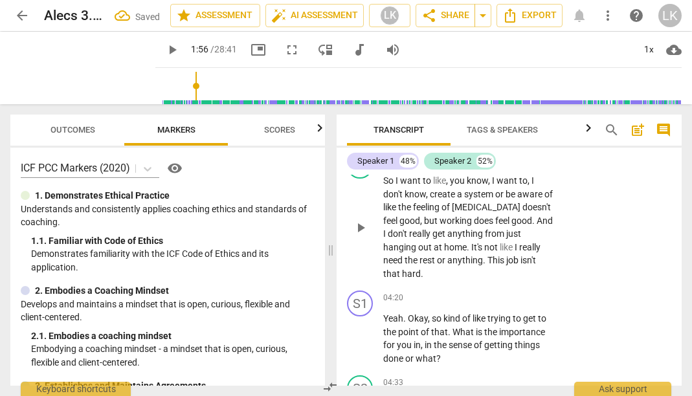
scroll to position [2575, 0]
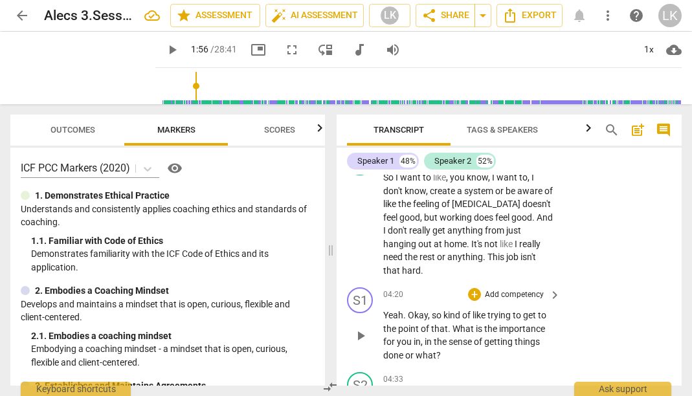
click at [542, 289] on p "Add competency" at bounding box center [515, 295] width 62 height 12
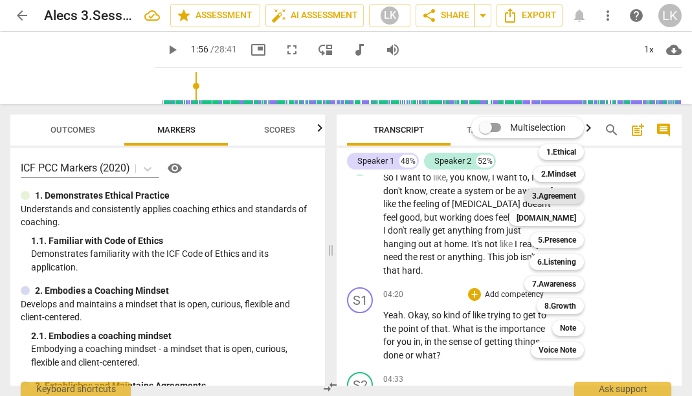
click at [563, 193] on b "3.Agreement" at bounding box center [554, 196] width 44 height 16
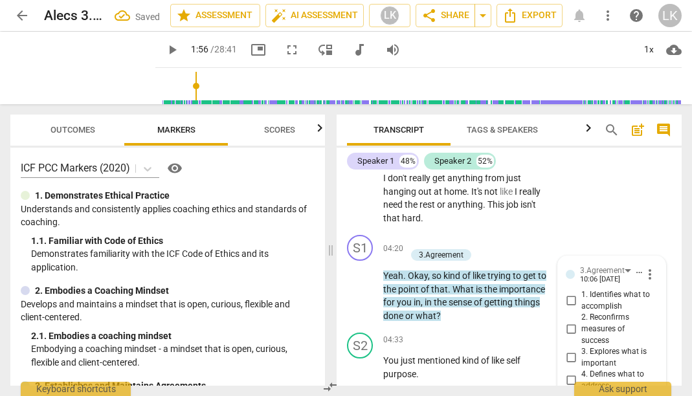
scroll to position [2612, 0]
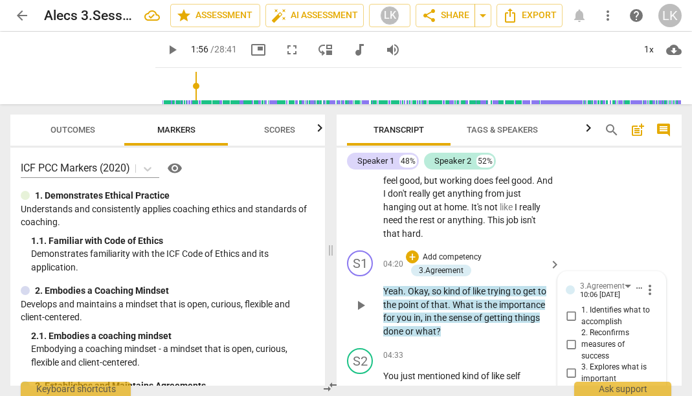
click at [571, 366] on input "3. Explores what is important" at bounding box center [571, 374] width 21 height 16
checkbox input "true"
click at [536, 285] on p "Yeah . Okay , so kind of like trying to get to the point of that . What is the …" at bounding box center [468, 311] width 171 height 53
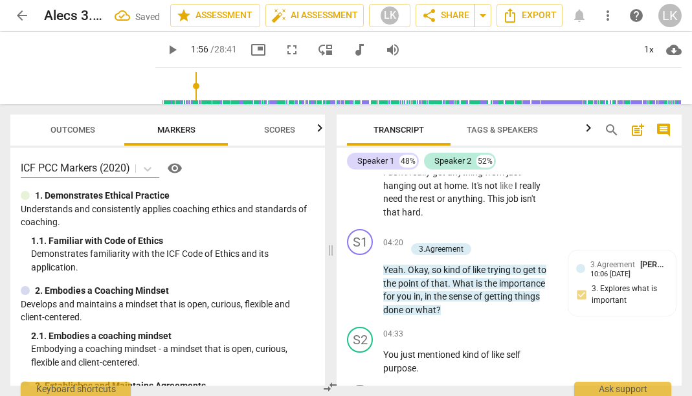
scroll to position [2628, 0]
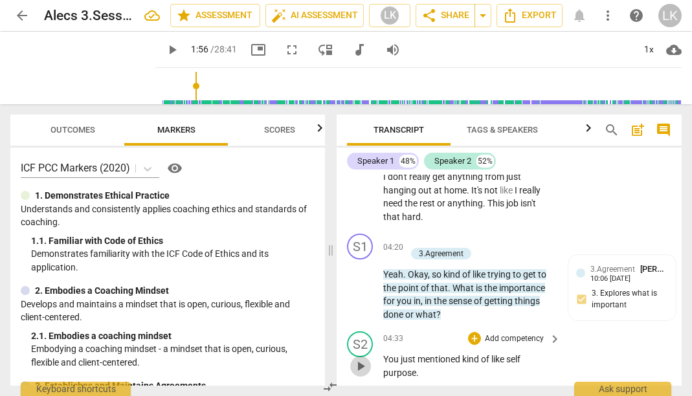
click at [362, 359] on span "play_arrow" at bounding box center [361, 367] width 16 height 16
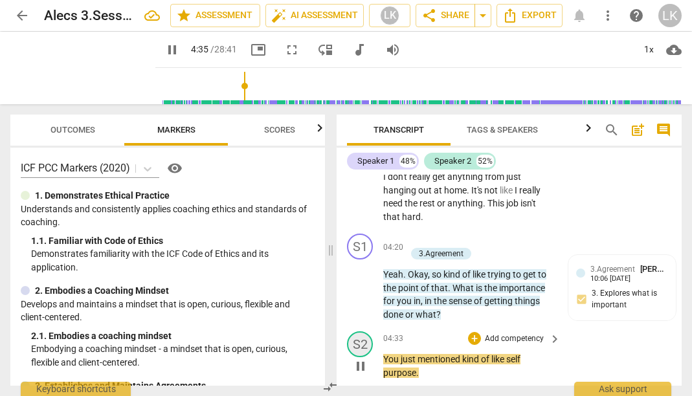
click at [363, 332] on div "S2" at bounding box center [360, 345] width 26 height 26
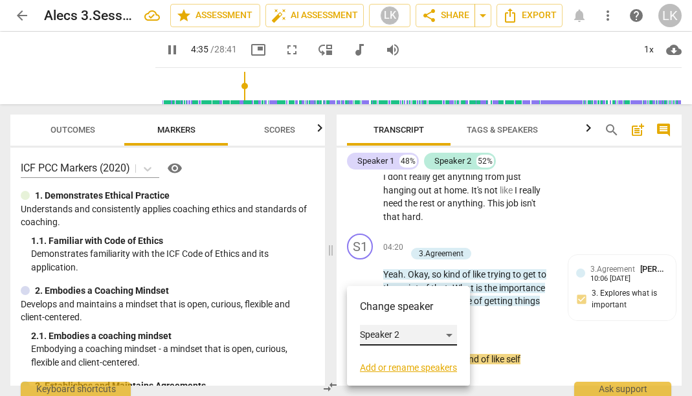
click at [395, 339] on div "Speaker 2" at bounding box center [408, 335] width 97 height 21
click at [411, 312] on li "Speaker 1" at bounding box center [409, 311] width 98 height 25
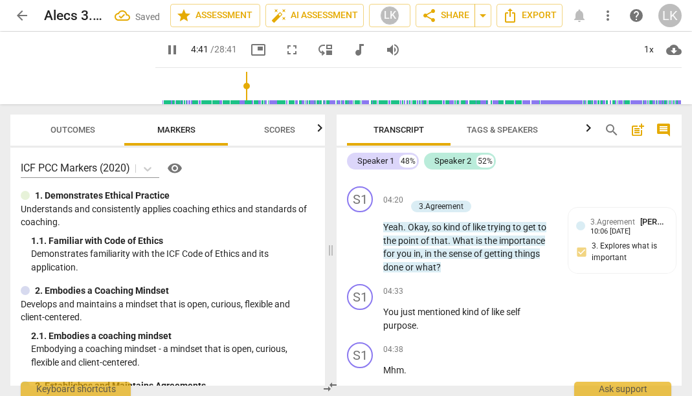
scroll to position [2672, 0]
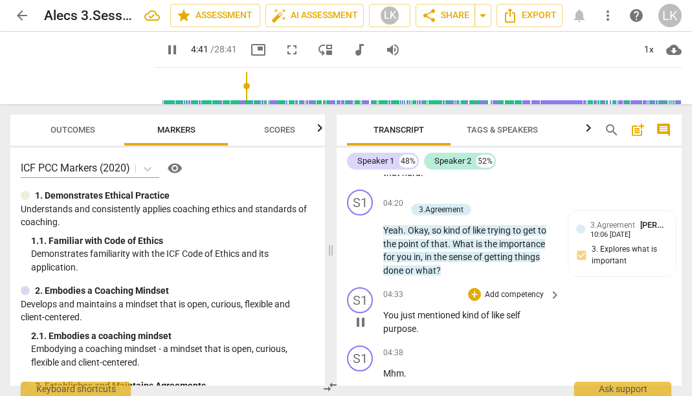
click at [361, 315] on span "pause" at bounding box center [361, 323] width 16 height 16
click at [361, 315] on span "play_arrow" at bounding box center [361, 323] width 16 height 16
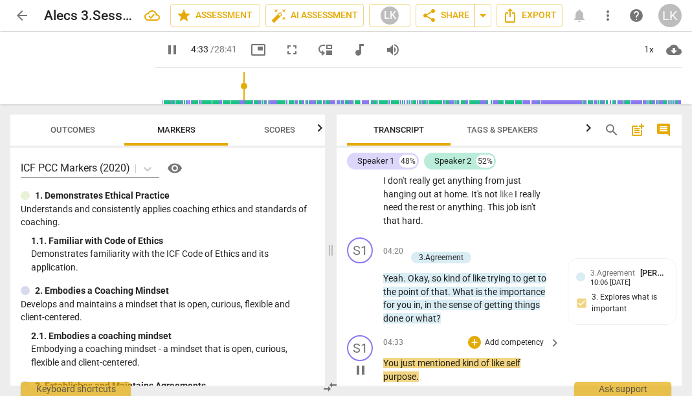
scroll to position [2623, 0]
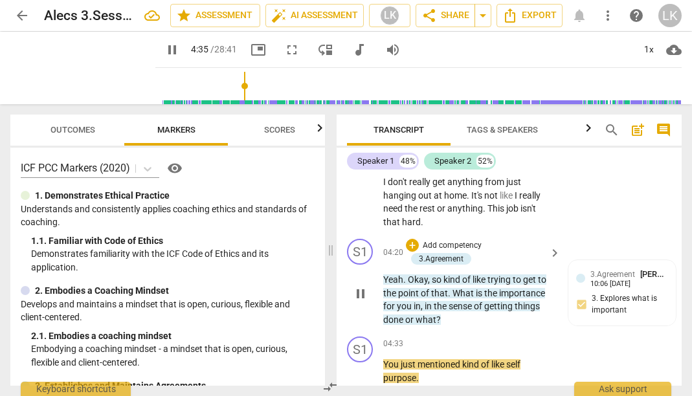
click at [365, 286] on span "pause" at bounding box center [361, 294] width 16 height 16
click at [351, 286] on span "play_arrow" at bounding box center [360, 294] width 21 height 16
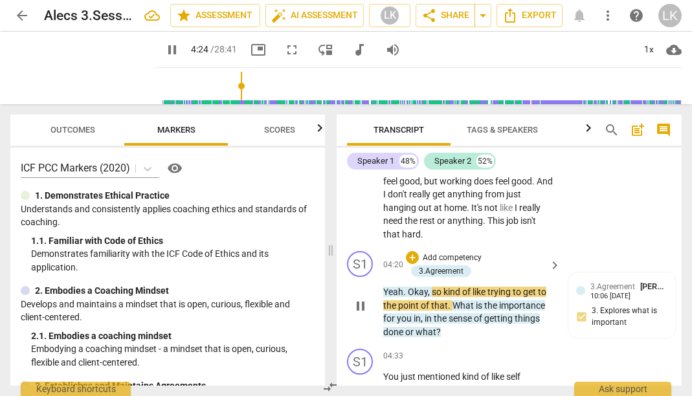
scroll to position [2607, 0]
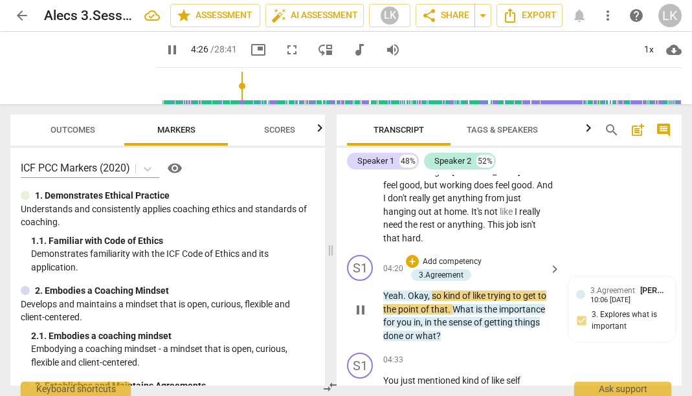
click at [474, 317] on span "sense" at bounding box center [461, 322] width 25 height 10
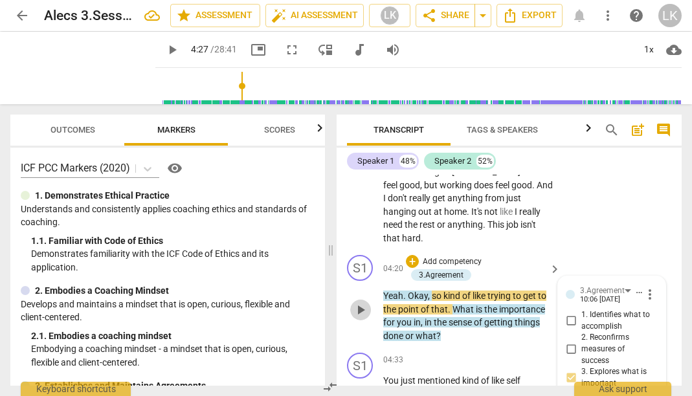
click at [366, 302] on span "play_arrow" at bounding box center [361, 310] width 16 height 16
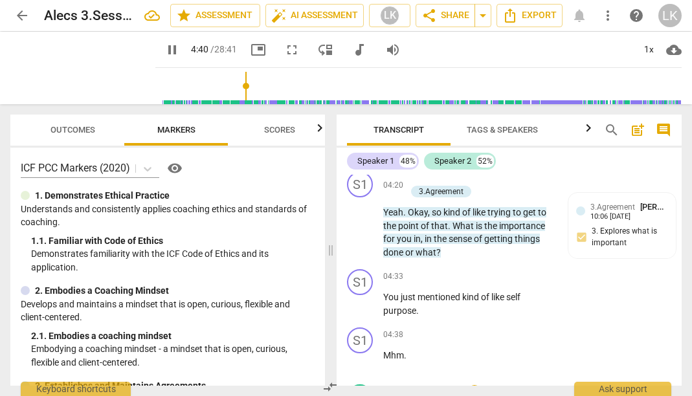
scroll to position [2689, 0]
click at [358, 271] on div "S1" at bounding box center [360, 284] width 26 height 26
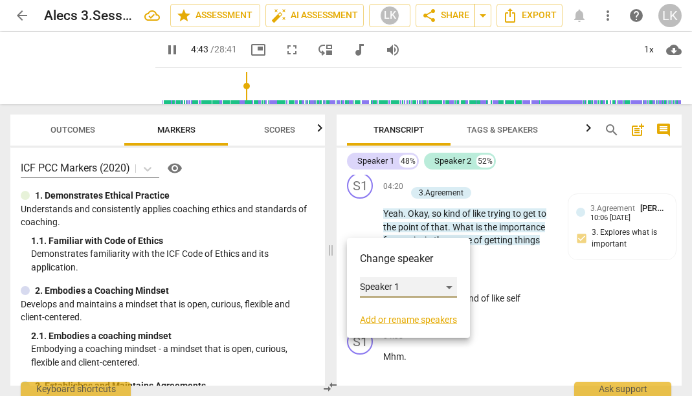
click at [401, 288] on div "Speaker 1" at bounding box center [408, 287] width 97 height 21
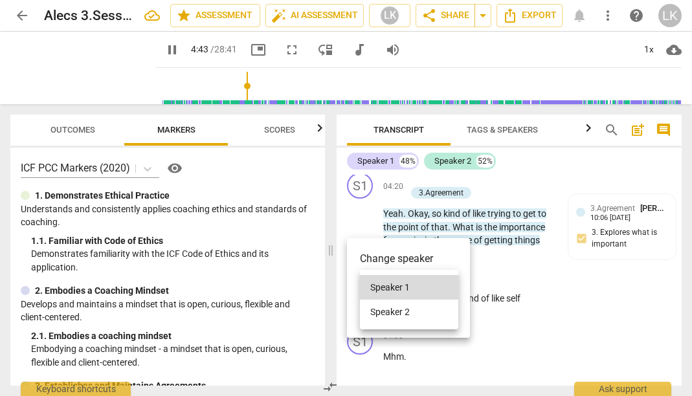
click at [405, 307] on li "Speaker 2" at bounding box center [409, 312] width 98 height 25
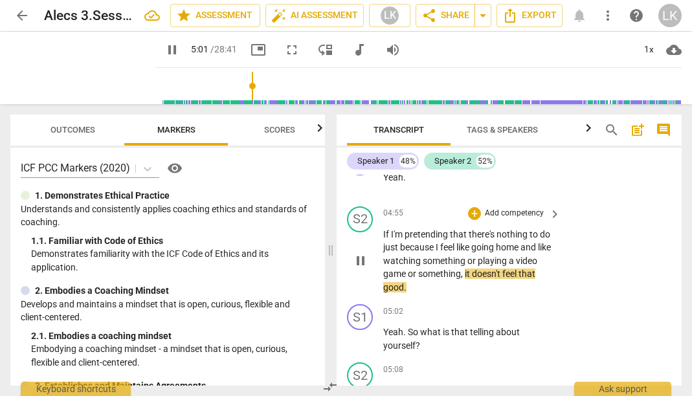
scroll to position [3053, 0]
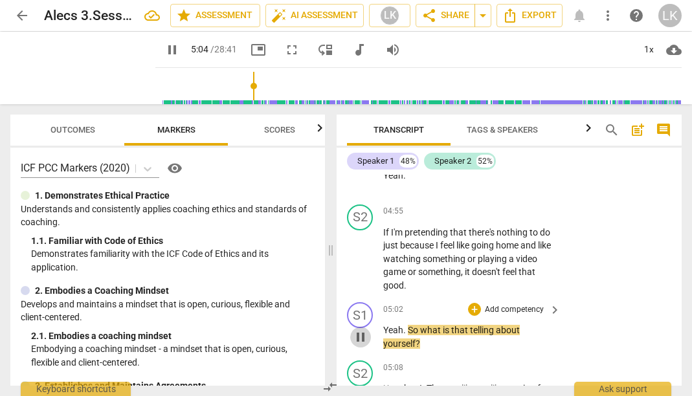
click at [360, 330] on span "pause" at bounding box center [361, 338] width 16 height 16
type input "305"
click at [547, 302] on span "keyboard_arrow_right" at bounding box center [555, 310] width 16 height 16
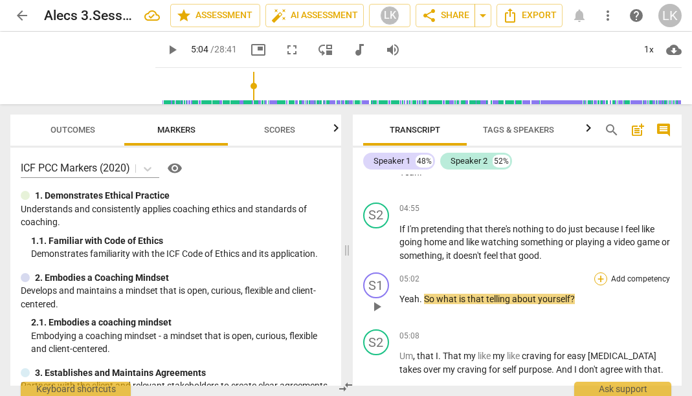
scroll to position [2562, 0]
click at [615, 273] on p "Add competency" at bounding box center [641, 279] width 62 height 12
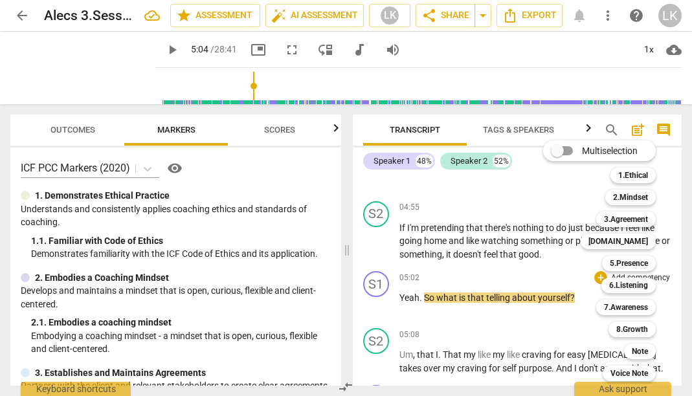
click at [638, 210] on div "3.Agreement 3" at bounding box center [633, 220] width 84 height 22
click at [638, 214] on b "3.Agreement" at bounding box center [626, 220] width 44 height 16
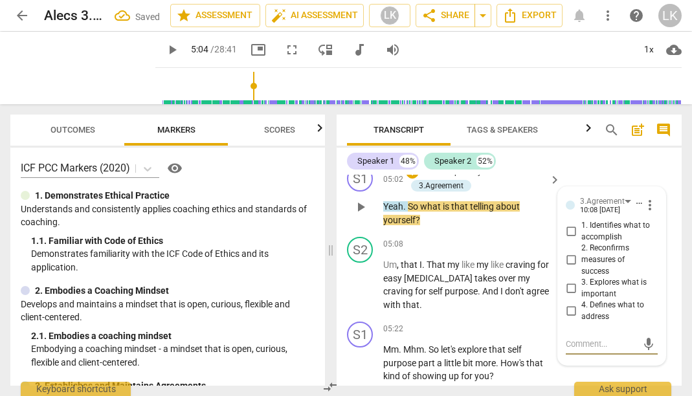
scroll to position [3187, 0]
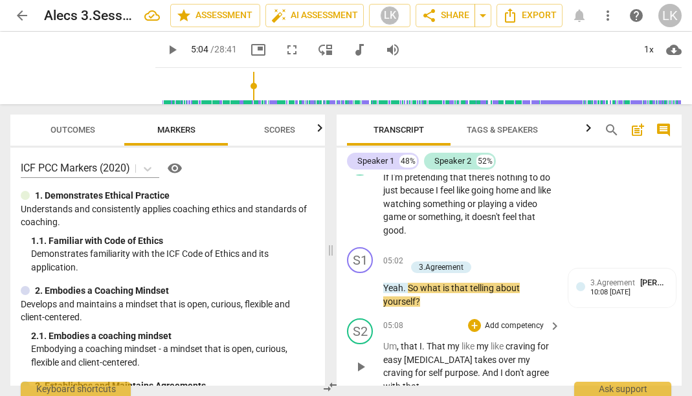
scroll to position [3101, 0]
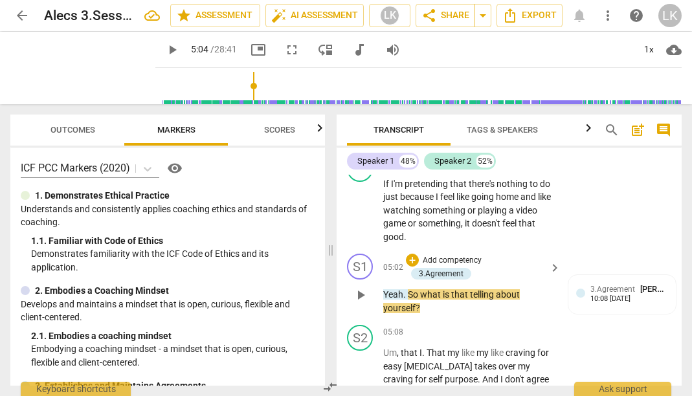
click at [547, 260] on span "keyboard_arrow_right" at bounding box center [555, 268] width 16 height 16
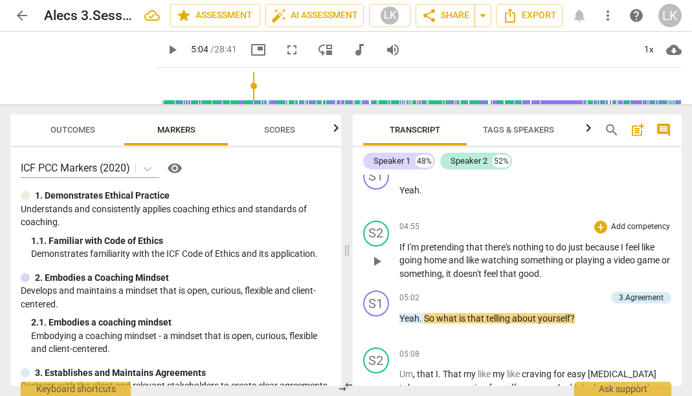
scroll to position [2548, 0]
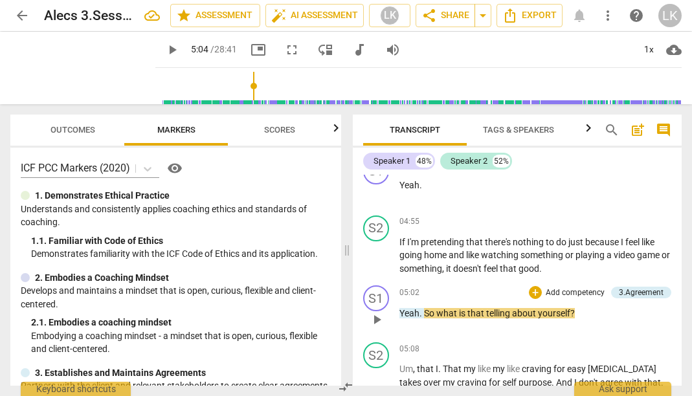
click at [563, 288] on p "Add competency" at bounding box center [576, 294] width 62 height 12
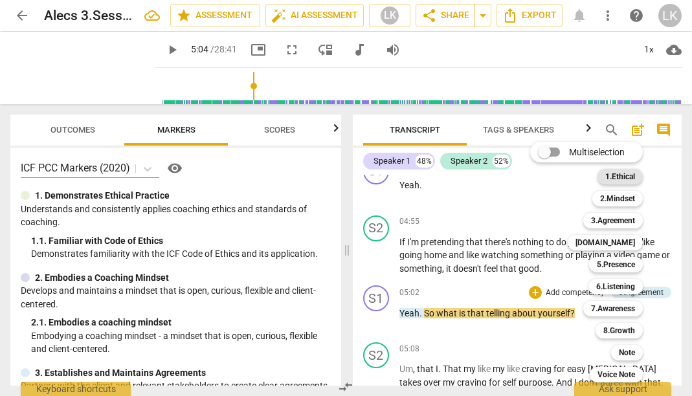
click at [628, 179] on b "1.Ethical" at bounding box center [620, 177] width 30 height 16
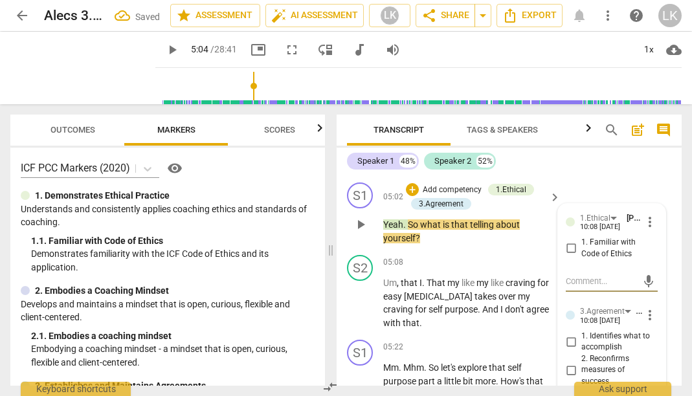
scroll to position [3107, 0]
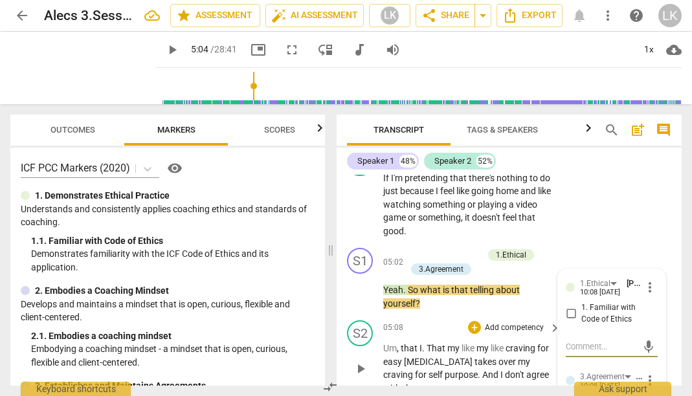
click at [528, 334] on div "S2 play_arrow pause 05:08 + Add competency keyboard_arrow_right Um , that I . T…" at bounding box center [509, 357] width 345 height 85
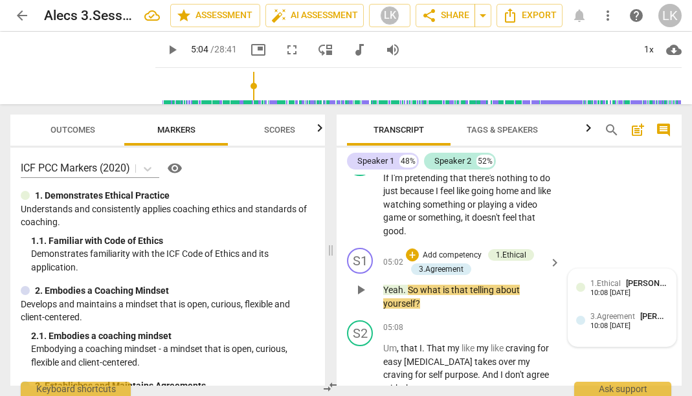
click at [591, 279] on span "1.Ethical" at bounding box center [606, 283] width 30 height 9
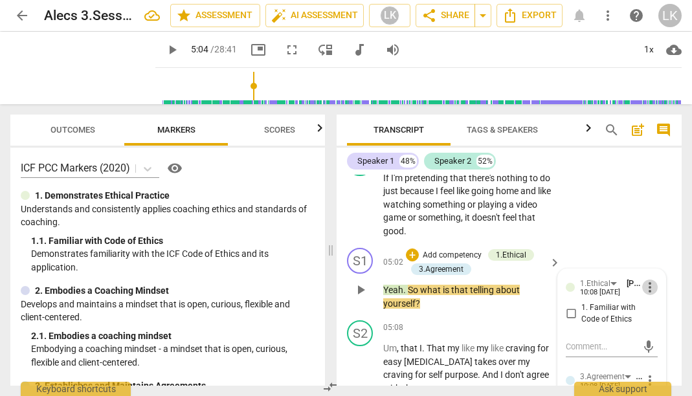
click at [643, 280] on span "more_vert" at bounding box center [650, 288] width 16 height 16
click at [651, 264] on li "Delete" at bounding box center [659, 261] width 45 height 25
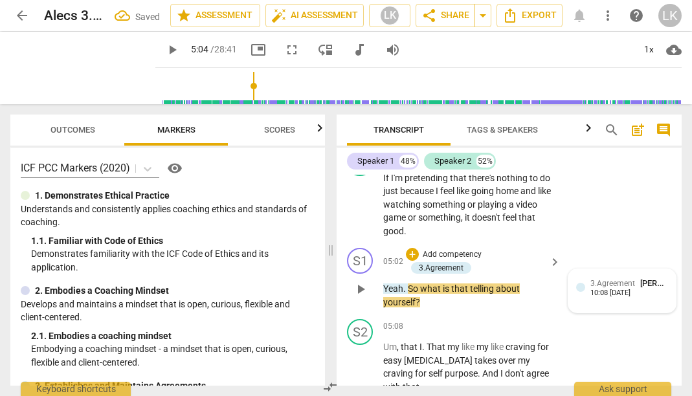
click at [591, 279] on span "3.Agreement" at bounding box center [613, 283] width 45 height 9
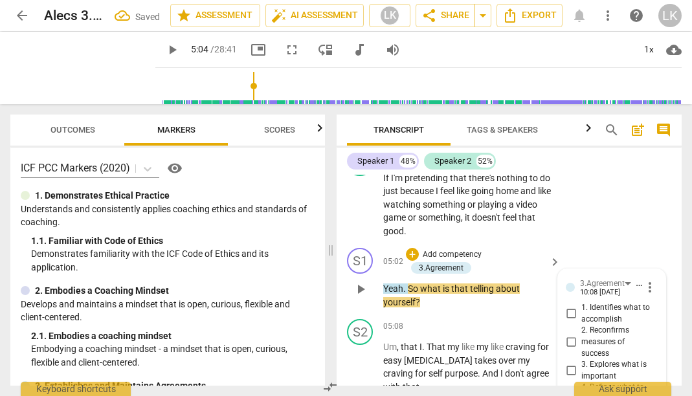
scroll to position [3130, 0]
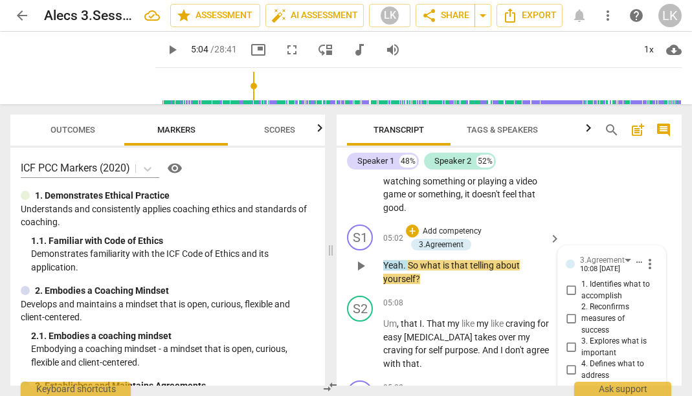
click at [568, 340] on input "3. Explores what is important" at bounding box center [571, 348] width 21 height 16
click at [569, 340] on input "3. Explores what is important" at bounding box center [571, 348] width 21 height 16
click at [575, 340] on input "3. Explores what is important" at bounding box center [571, 348] width 21 height 16
click at [572, 340] on input "3. Explores what is important" at bounding box center [571, 348] width 21 height 16
checkbox input "true"
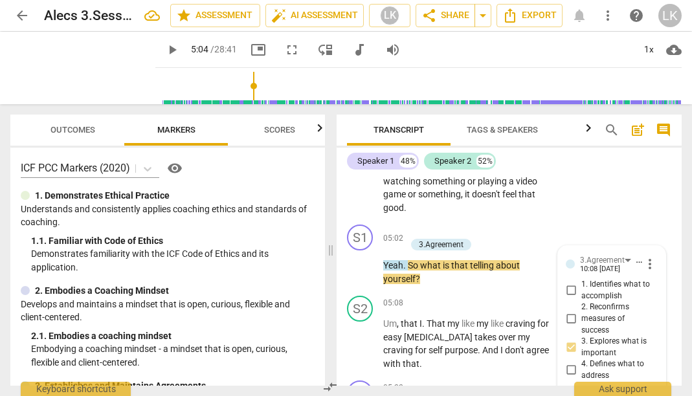
click at [621, 170] on div "Speaker 1 48% Speaker 2 52%" at bounding box center [509, 161] width 324 height 22
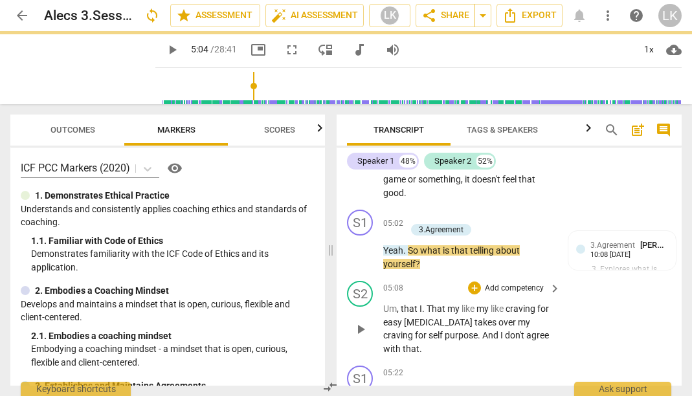
scroll to position [3159, 0]
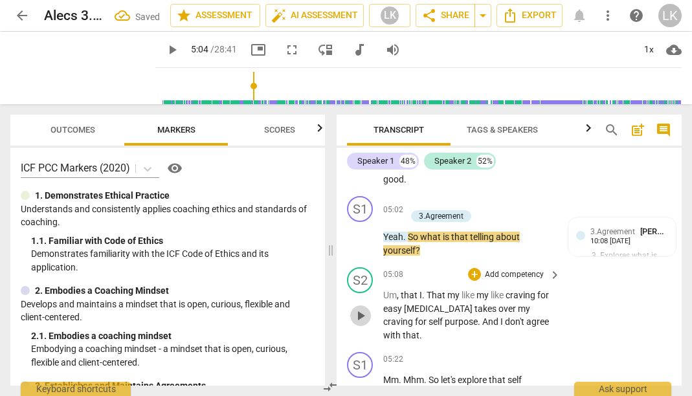
click at [356, 308] on span "play_arrow" at bounding box center [361, 316] width 16 height 16
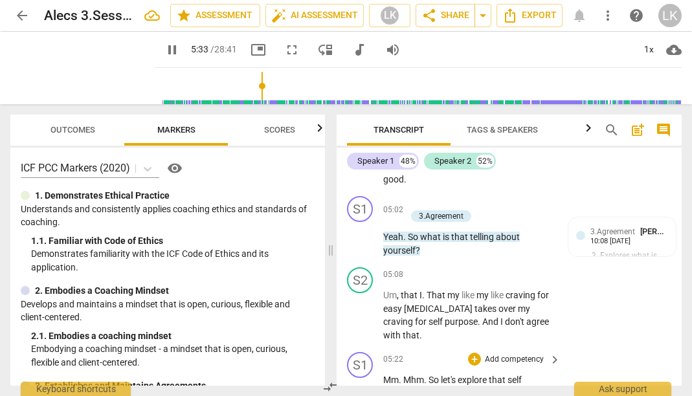
click at [362, 386] on span "pause" at bounding box center [361, 394] width 16 height 16
type input "334"
click at [536, 354] on p "Add competency" at bounding box center [515, 360] width 62 height 12
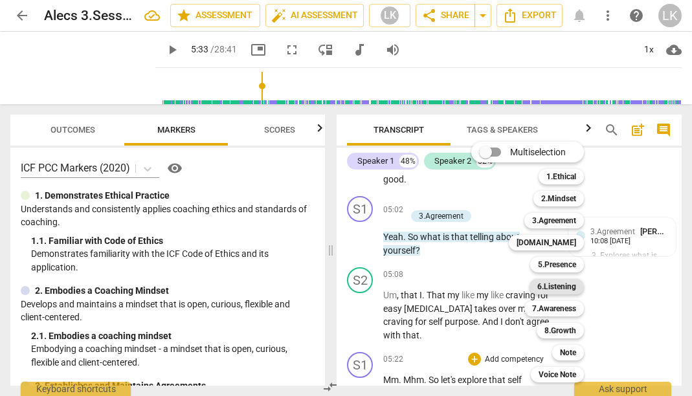
click at [564, 286] on b "6.Listening" at bounding box center [556, 287] width 39 height 16
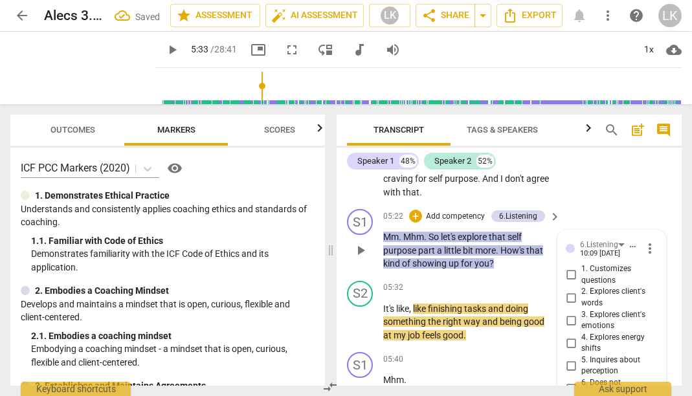
scroll to position [3301, 0]
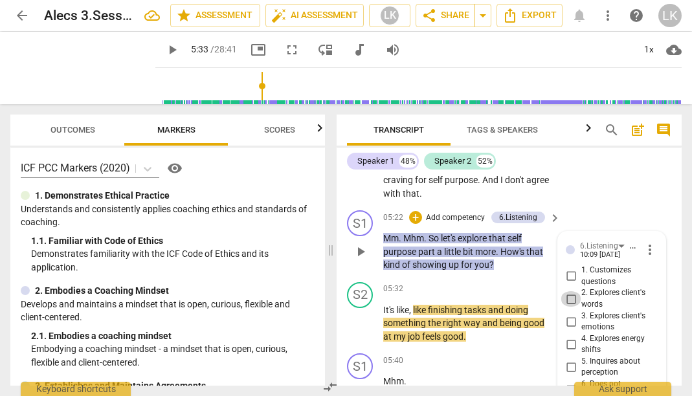
click at [567, 291] on input "2. Explores client's words" at bounding box center [571, 299] width 21 height 16
checkbox input "true"
click at [534, 354] on div "05:40 + Add competency keyboard_arrow_right Mhm ." at bounding box center [472, 377] width 179 height 47
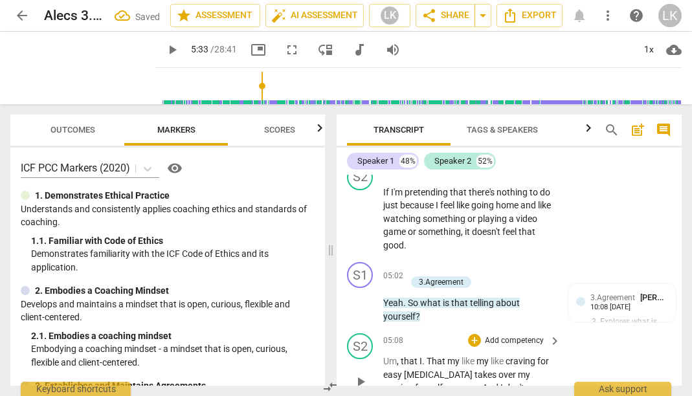
scroll to position [3090, 0]
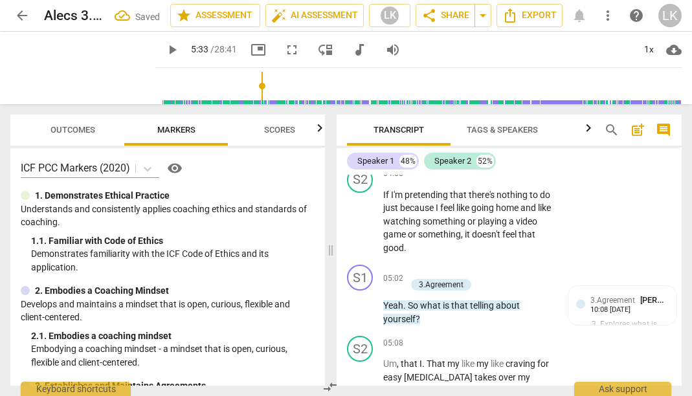
click at [583, 300] on div at bounding box center [580, 304] width 9 height 9
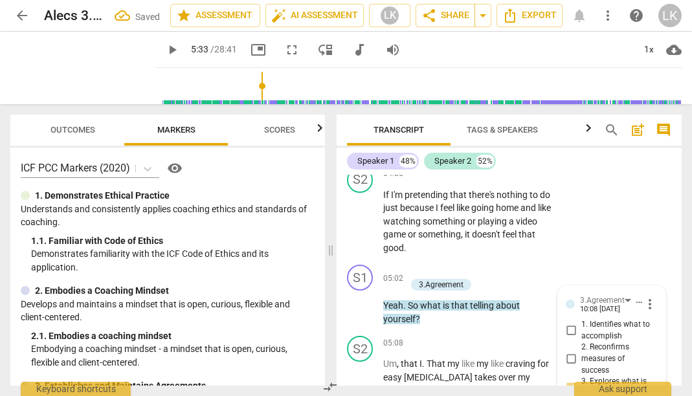
scroll to position [3099, 0]
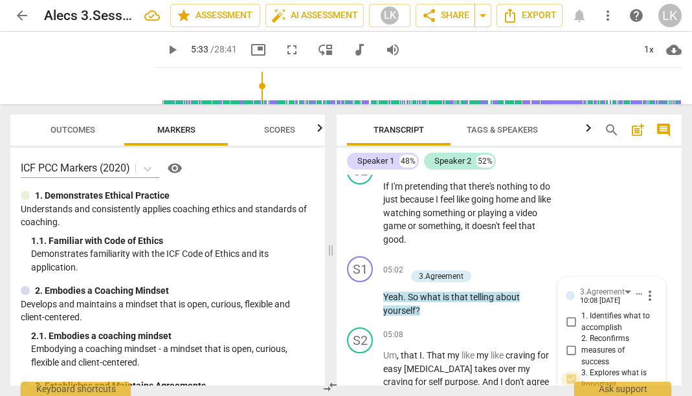
click at [569, 372] on input "3. Explores what is important" at bounding box center [571, 380] width 21 height 16
click at [570, 372] on input "3. Explores what is important" at bounding box center [571, 380] width 21 height 16
checkbox input "false"
click at [624, 286] on div "3.Agreement" at bounding box center [608, 291] width 56 height 11
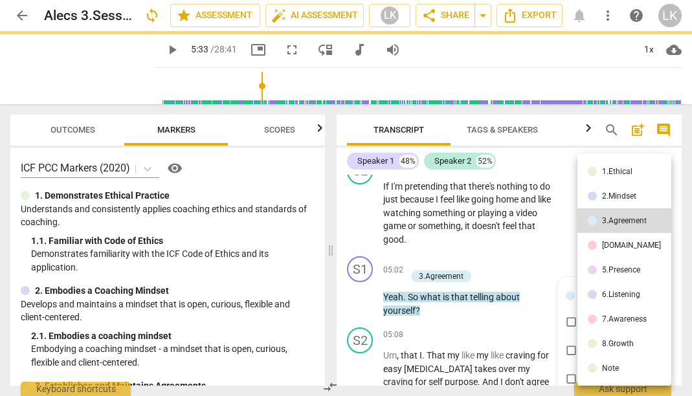
click at [617, 293] on div "6.Listening" at bounding box center [621, 295] width 38 height 8
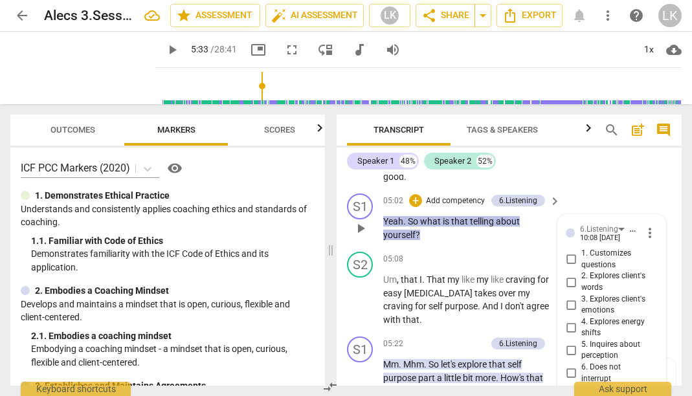
scroll to position [3162, 0]
click at [570, 342] on input "5. Inquires about perception" at bounding box center [571, 350] width 21 height 16
checkbox input "true"
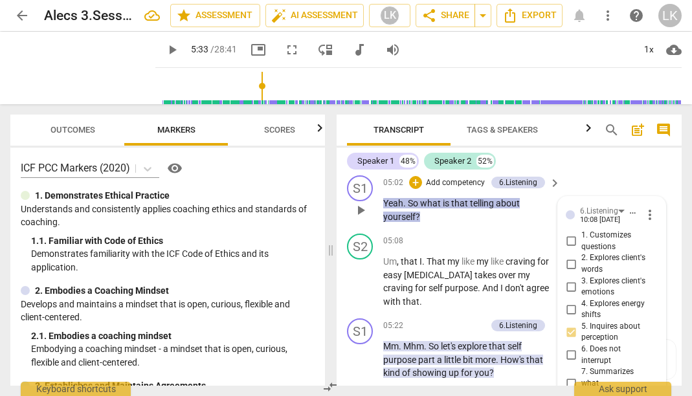
scroll to position [3196, 0]
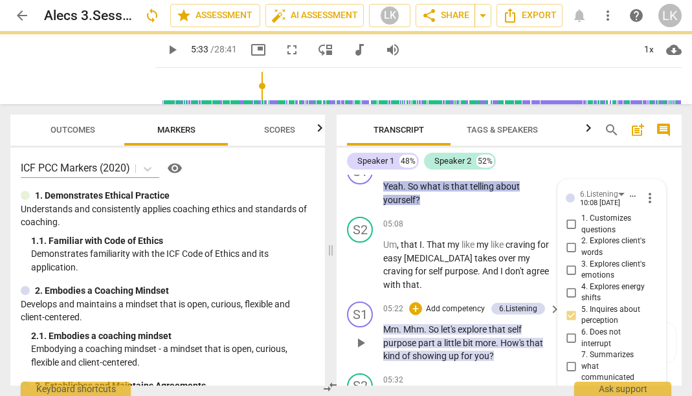
click at [539, 323] on p "Mm . Mhm . So let's explore that self purpose part a little bit more . How's th…" at bounding box center [468, 343] width 171 height 40
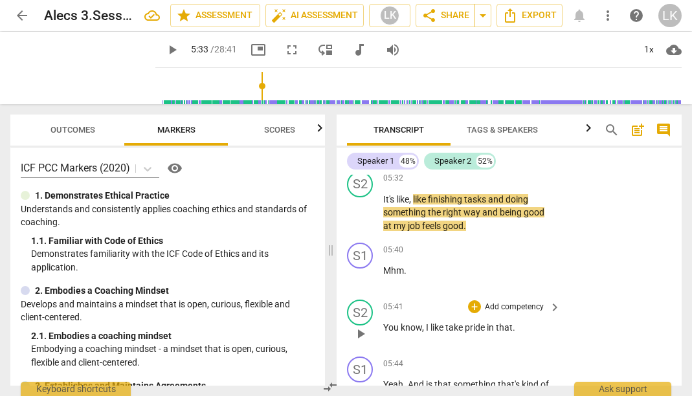
scroll to position [3399, 0]
click at [361, 383] on span "play_arrow" at bounding box center [361, 391] width 16 height 16
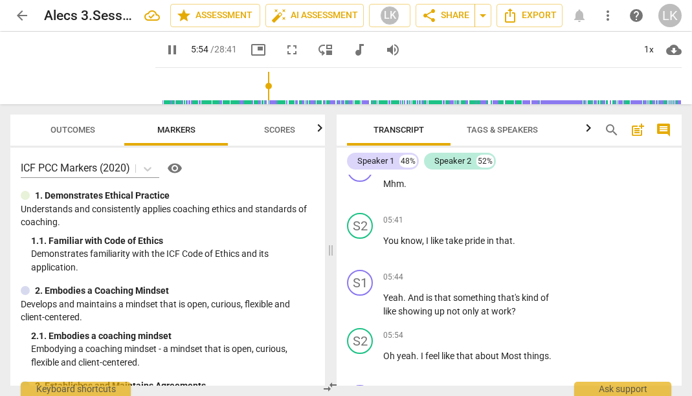
scroll to position [3477, 0]
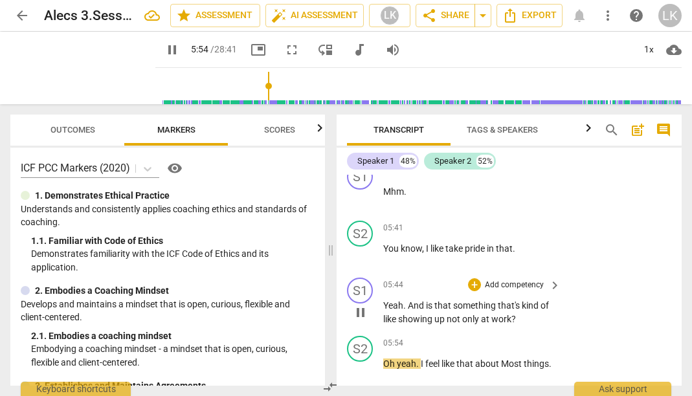
click at [353, 305] on span "pause" at bounding box center [361, 313] width 16 height 16
type input "355"
click at [528, 280] on p "Add competency" at bounding box center [515, 286] width 62 height 12
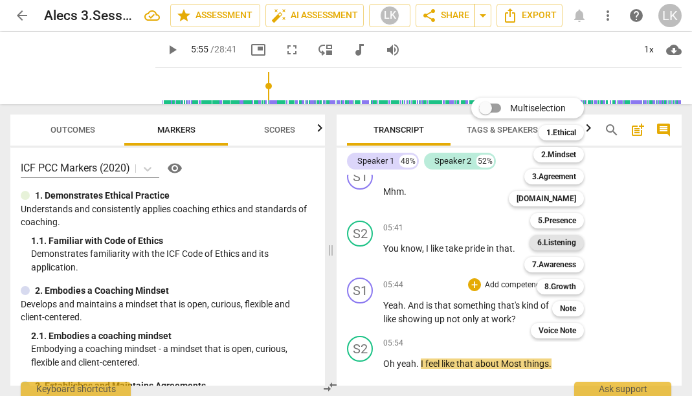
click at [559, 241] on b "6.Listening" at bounding box center [556, 243] width 39 height 16
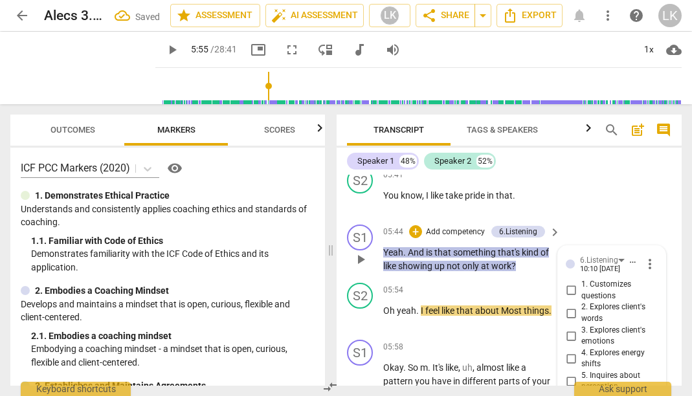
scroll to position [3528, 0]
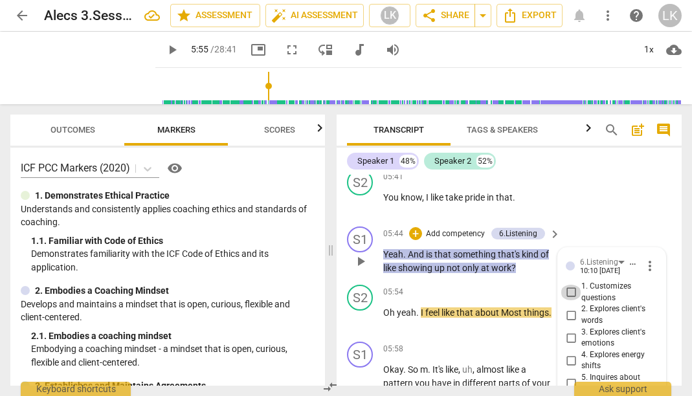
click at [570, 285] on input "1. Customizes questions" at bounding box center [571, 293] width 21 height 16
checkbox input "true"
click at [541, 337] on div "S1 play_arrow pause 05:58 + Add competency keyboard_arrow_right Okay . So m . I…" at bounding box center [509, 373] width 345 height 72
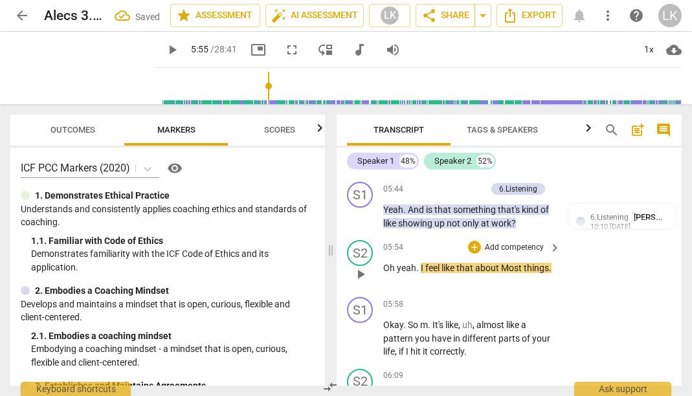
scroll to position [3575, 0]
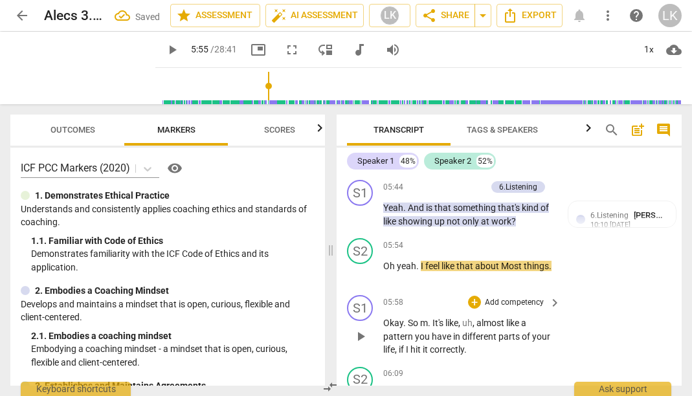
click at [354, 329] on span "play_arrow" at bounding box center [361, 337] width 16 height 16
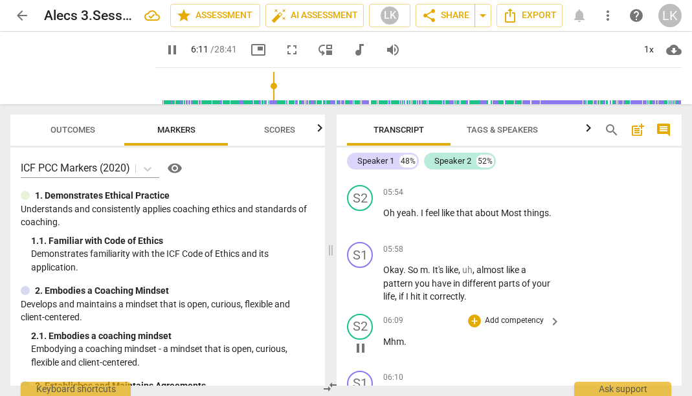
scroll to position [3622, 0]
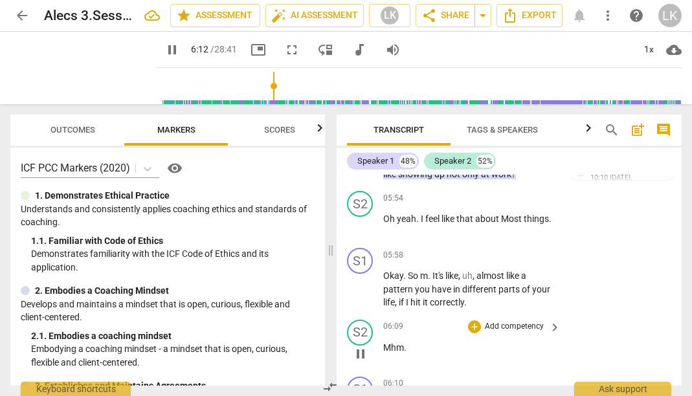
click at [363, 346] on span "pause" at bounding box center [361, 354] width 16 height 16
click at [542, 250] on p "Add competency" at bounding box center [515, 256] width 62 height 12
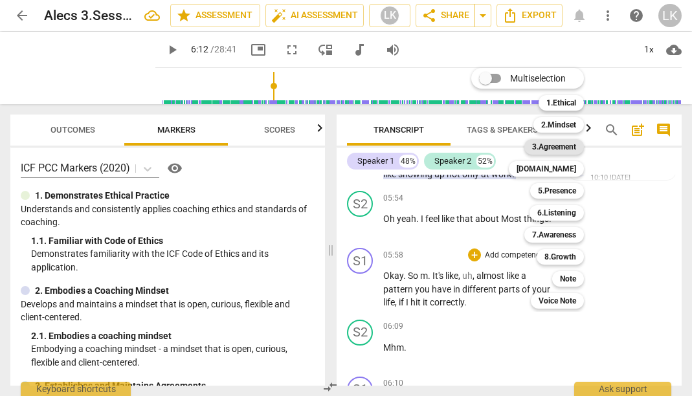
click at [564, 148] on b "3.Agreement" at bounding box center [554, 147] width 44 height 16
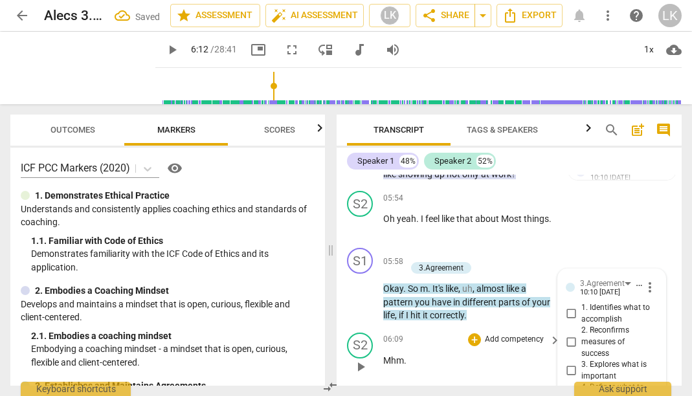
click at [521, 333] on div "06:09 + Add competency keyboard_arrow_right Mhm ." at bounding box center [472, 356] width 179 height 47
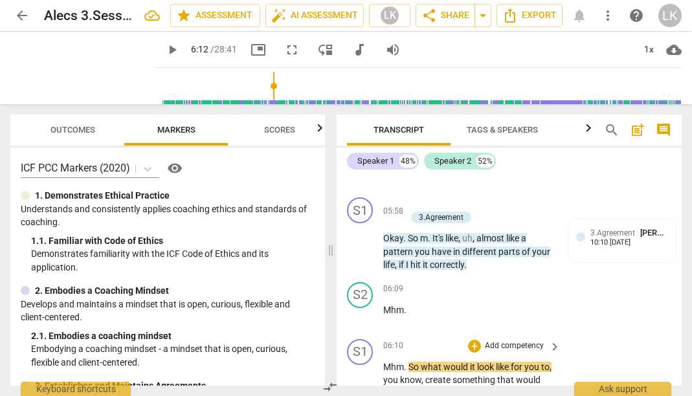
scroll to position [3677, 0]
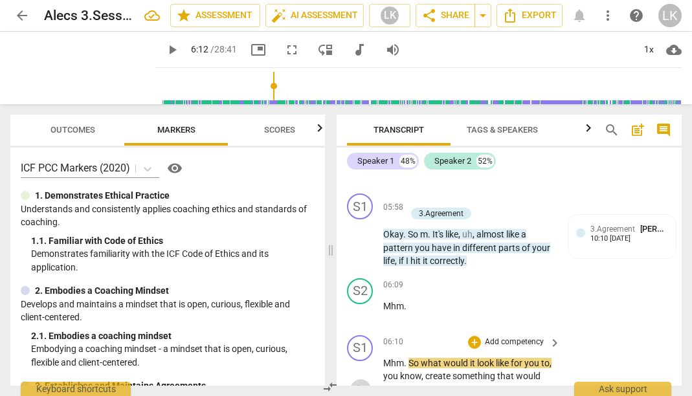
click at [359, 382] on span "play_arrow" at bounding box center [361, 390] width 16 height 16
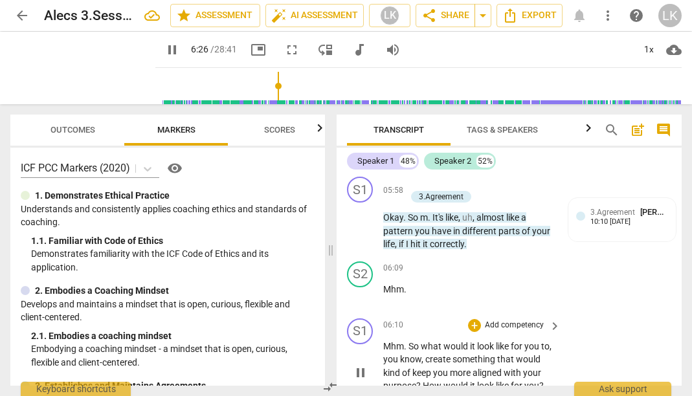
scroll to position [3697, 0]
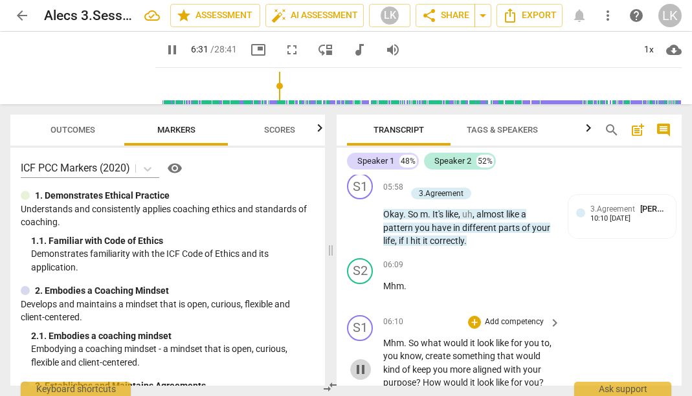
click at [360, 362] on span "pause" at bounding box center [361, 370] width 16 height 16
type input "392"
click at [534, 317] on p "Add competency" at bounding box center [515, 323] width 62 height 12
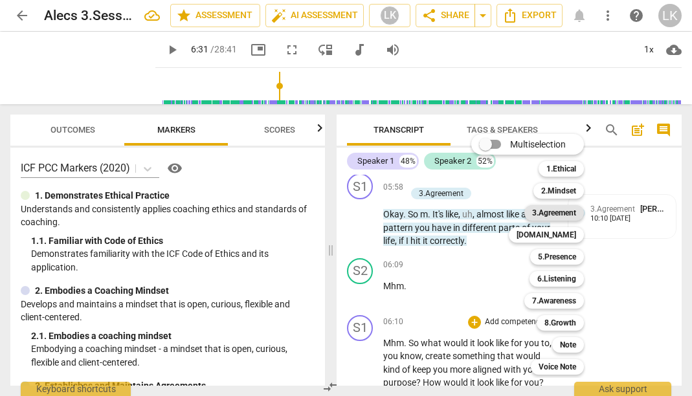
click at [562, 210] on b "3.Agreement" at bounding box center [554, 213] width 44 height 16
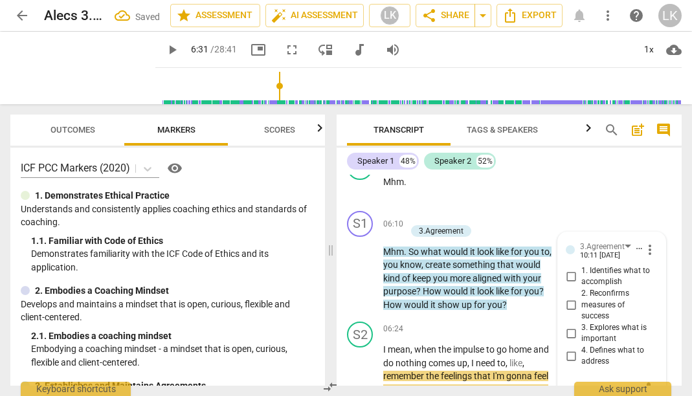
scroll to position [3800, 0]
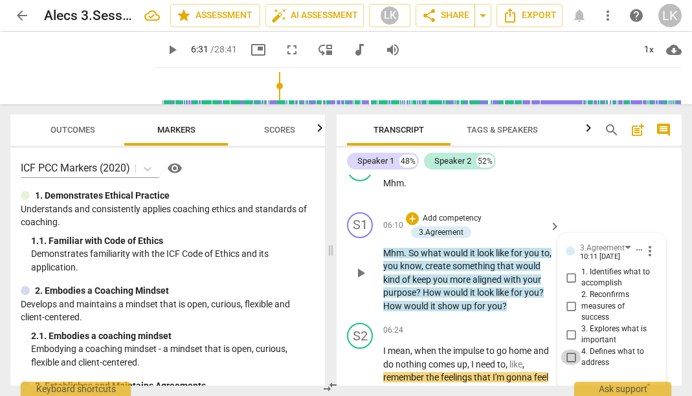
click at [569, 350] on input "4. Defines what to address" at bounding box center [571, 358] width 21 height 16
click at [567, 350] on input "4. Defines what to address" at bounding box center [571, 358] width 21 height 16
click at [571, 350] on input "4. Defines what to address" at bounding box center [571, 358] width 21 height 16
checkbox input "false"
click at [568, 299] on input "2. Reconfirms measures of success" at bounding box center [571, 307] width 21 height 16
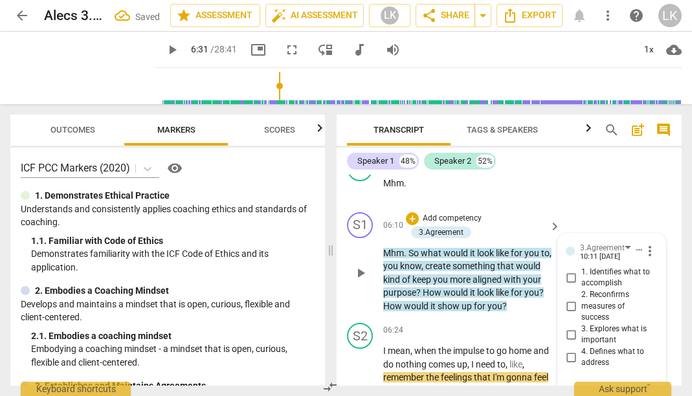
checkbox input "true"
click at [536, 318] on div "S2 play_arrow pause 06:24 + Add competency keyboard_arrow_right I mean , when t…" at bounding box center [509, 400] width 345 height 164
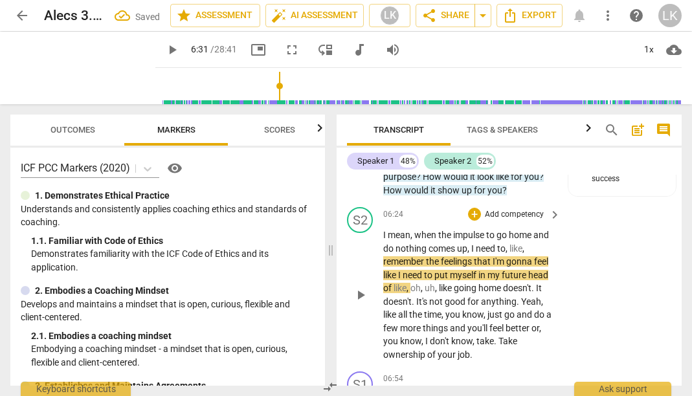
scroll to position [3931, 0]
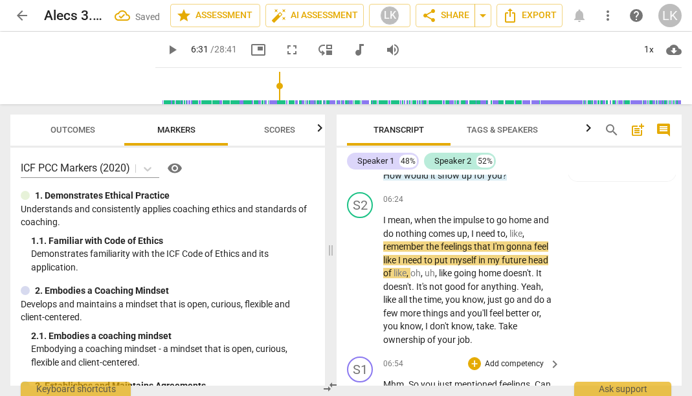
click at [356, 384] on span "play_arrow" at bounding box center [361, 392] width 16 height 16
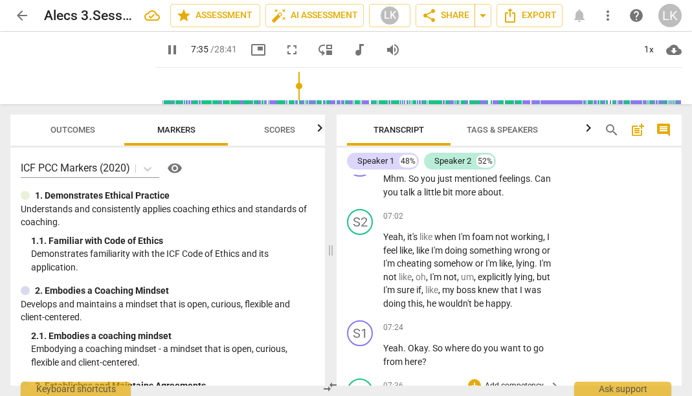
scroll to position [4132, 0]
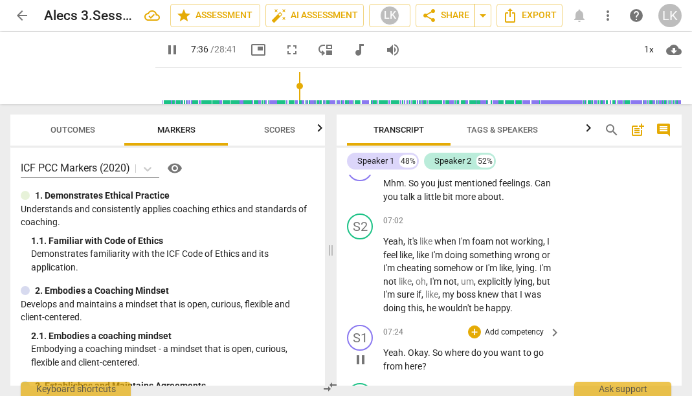
click at [357, 352] on span "pause" at bounding box center [361, 360] width 16 height 16
type input "457"
click at [529, 325] on div "07:24 + Add competency keyboard_arrow_right Yeah . Okay . So where do you want …" at bounding box center [472, 349] width 179 height 48
click at [530, 327] on p "Add competency" at bounding box center [515, 333] width 62 height 12
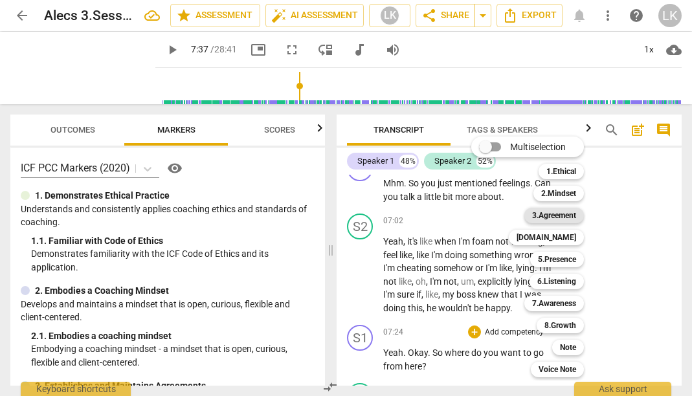
click at [565, 214] on b "3.Agreement" at bounding box center [554, 216] width 44 height 16
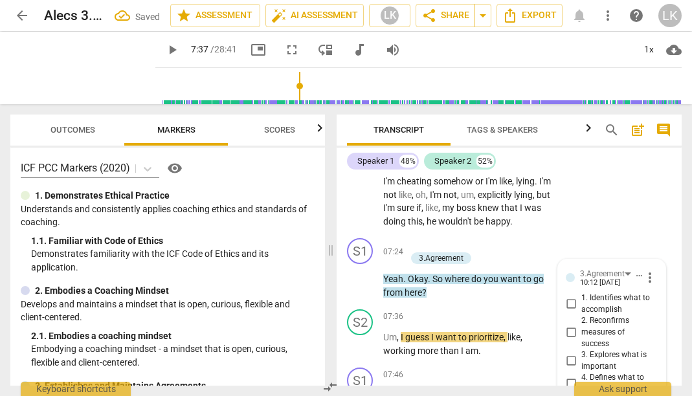
scroll to position [4213, 0]
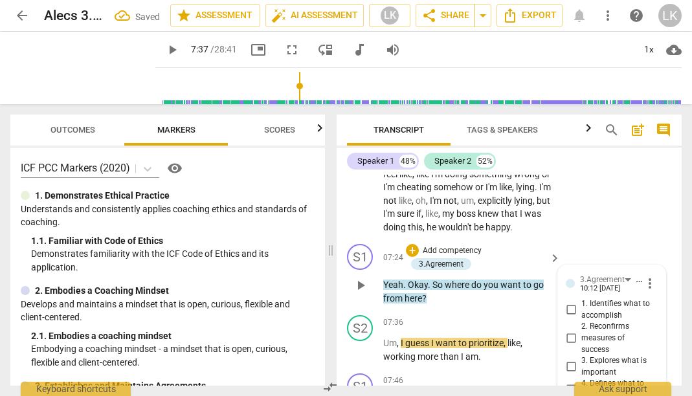
click at [570, 302] on input "1. Identifies what to accomplish" at bounding box center [571, 310] width 21 height 16
checkbox input "true"
click at [587, 174] on div "Speaker 1 48% Speaker 2 52% S1 play_arrow pause 00:05 + Add competency 3.Agreem…" at bounding box center [509, 267] width 345 height 238
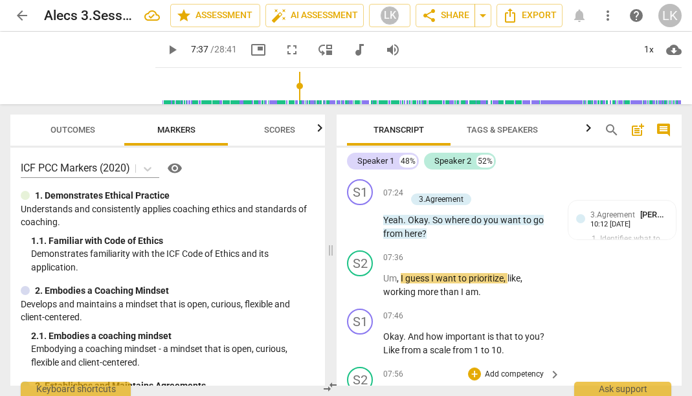
scroll to position [4276, 0]
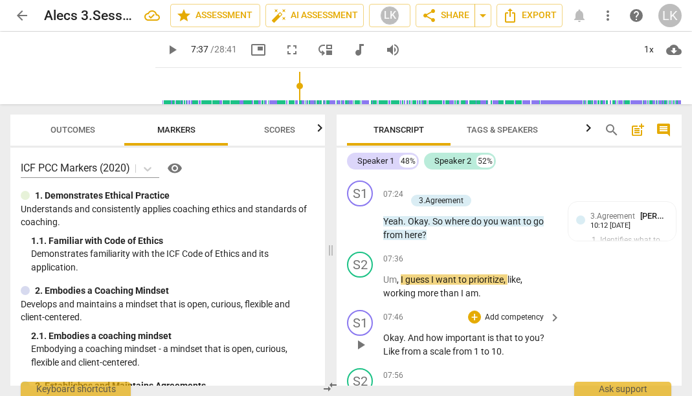
click at [536, 312] on p "Add competency" at bounding box center [515, 318] width 62 height 12
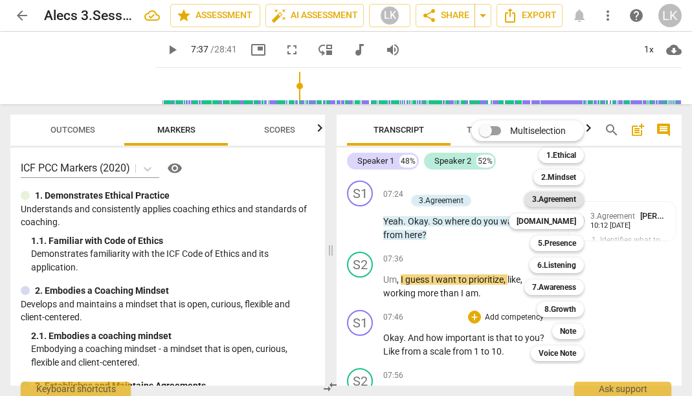
click at [570, 203] on b "3.Agreement" at bounding box center [554, 200] width 44 height 16
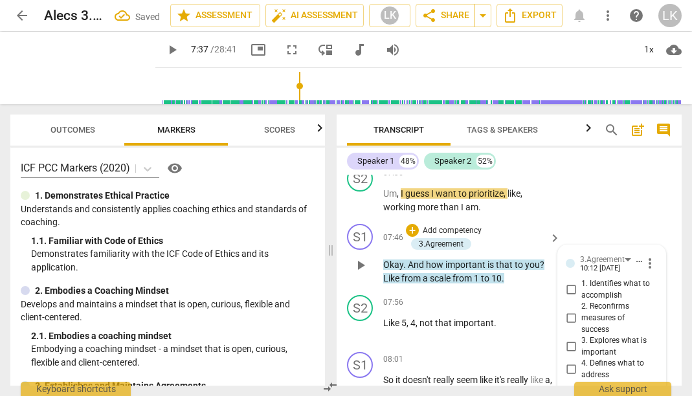
scroll to position [4361, 0]
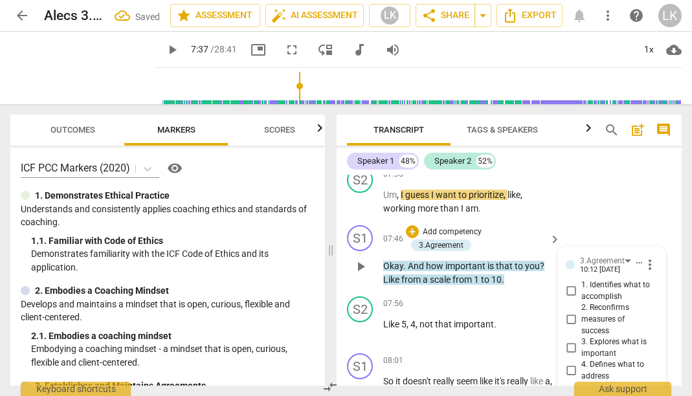
click at [569, 341] on input "3. Explores what is important" at bounding box center [571, 349] width 21 height 16
checkbox input "true"
click at [539, 348] on div "S1 play_arrow pause 08:01 + Add competency keyboard_arrow_right So it doesn't r…" at bounding box center [509, 377] width 345 height 58
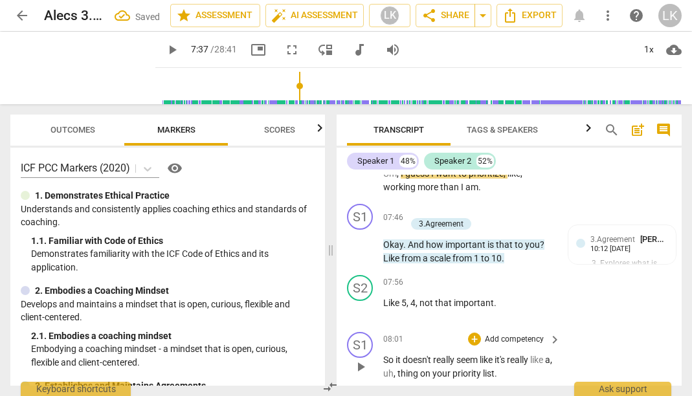
scroll to position [4385, 0]
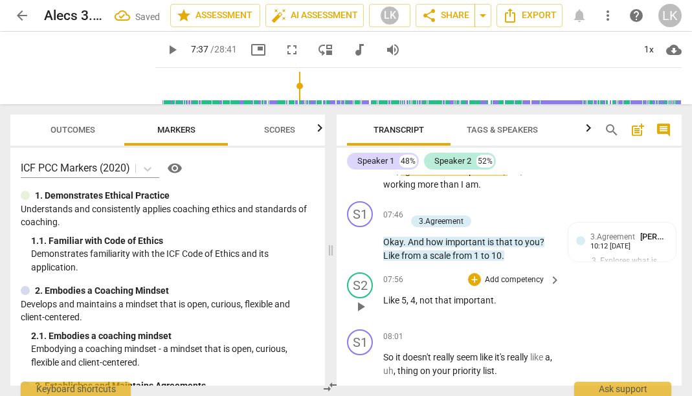
click at [359, 299] on span "play_arrow" at bounding box center [361, 307] width 16 height 16
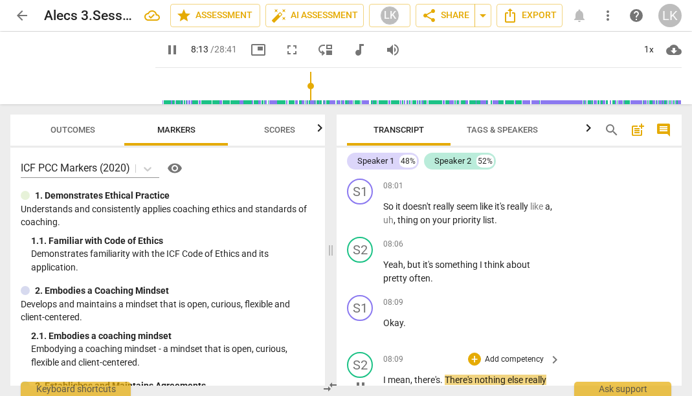
scroll to position [4532, 0]
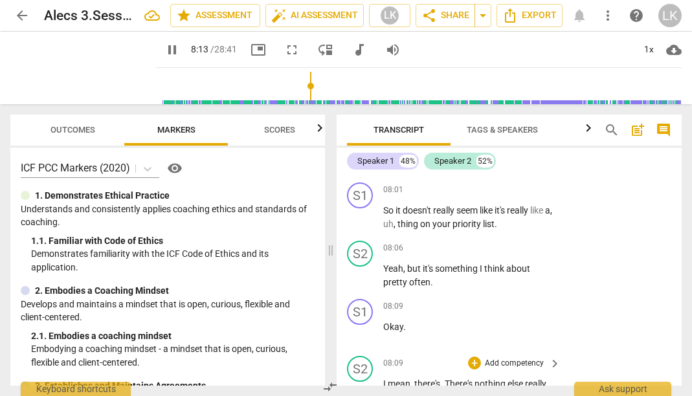
click at [357, 383] on span "pause" at bounding box center [361, 391] width 16 height 16
type input "494"
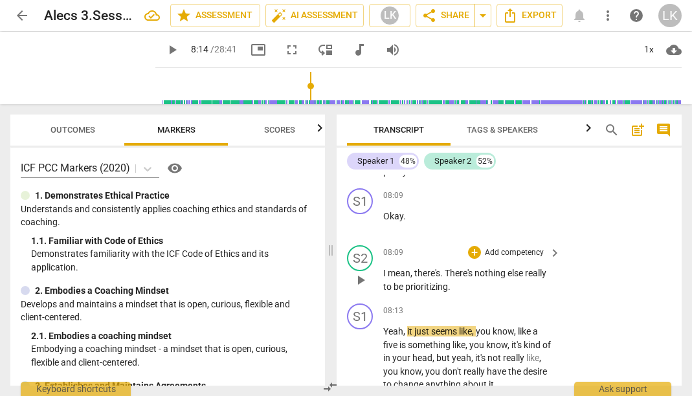
scroll to position [4650, 0]
